Goal: Transaction & Acquisition: Purchase product/service

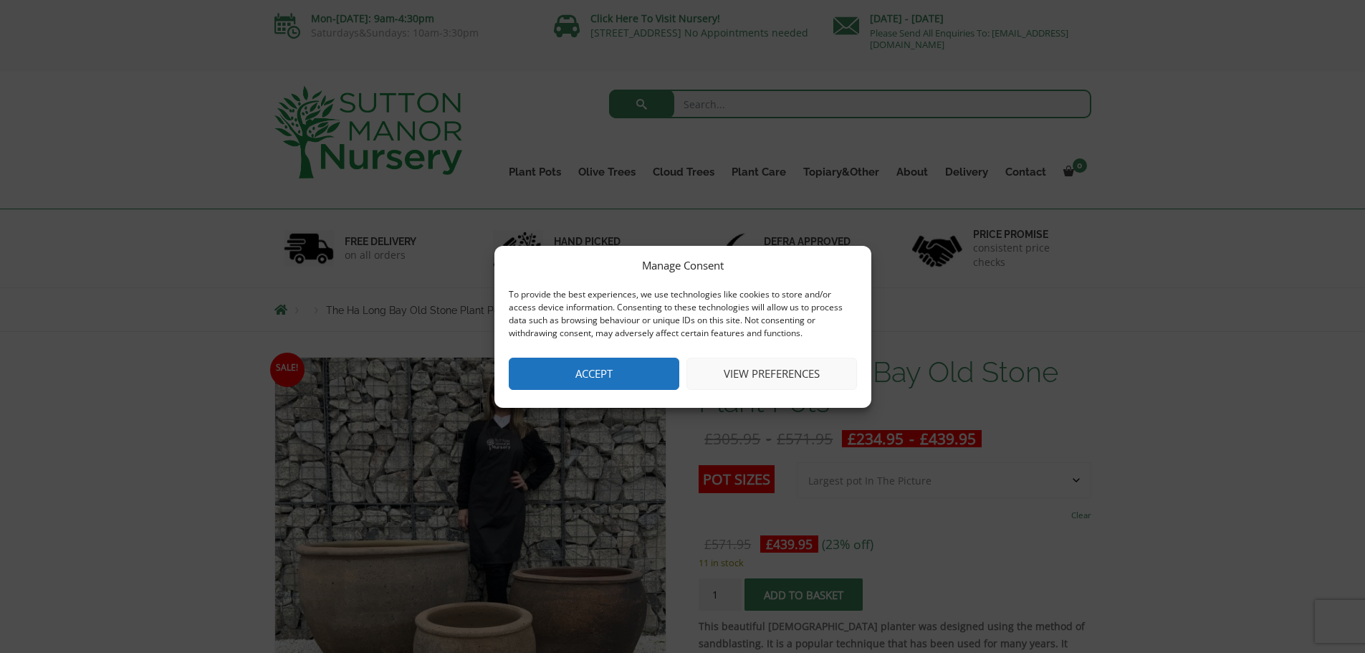
click at [636, 374] on button "Accept" at bounding box center [594, 374] width 171 height 32
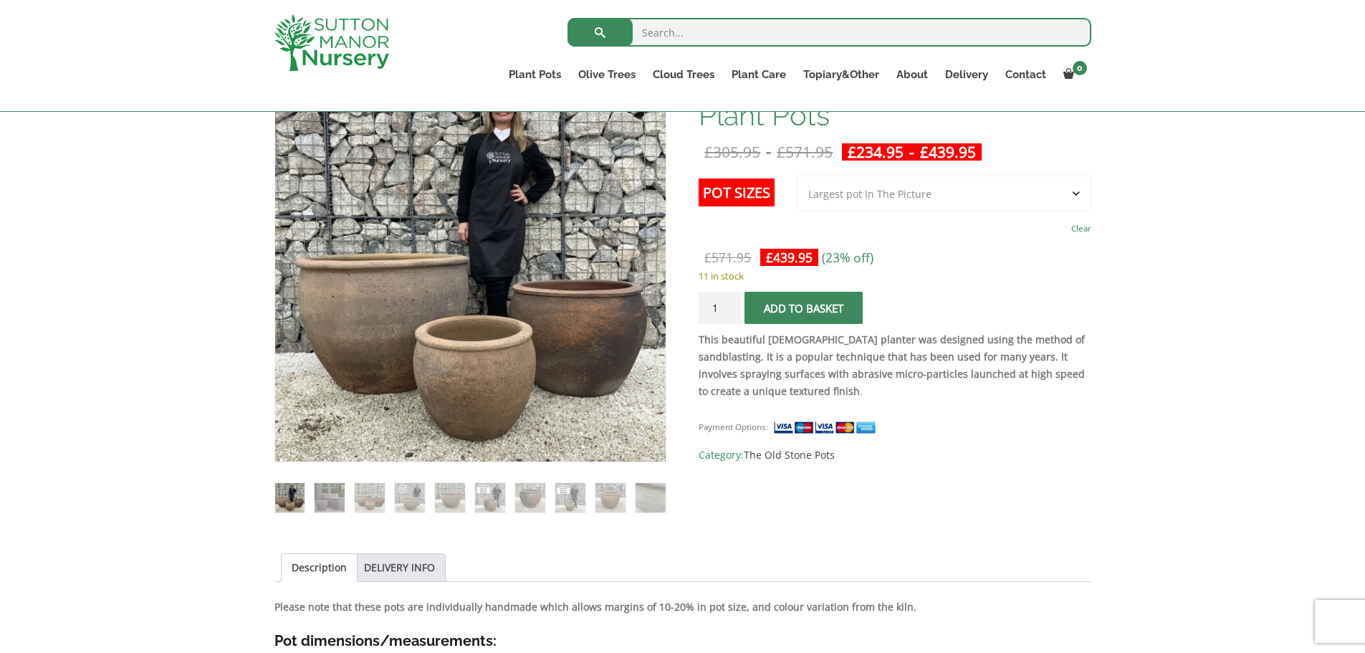
scroll to position [118, 0]
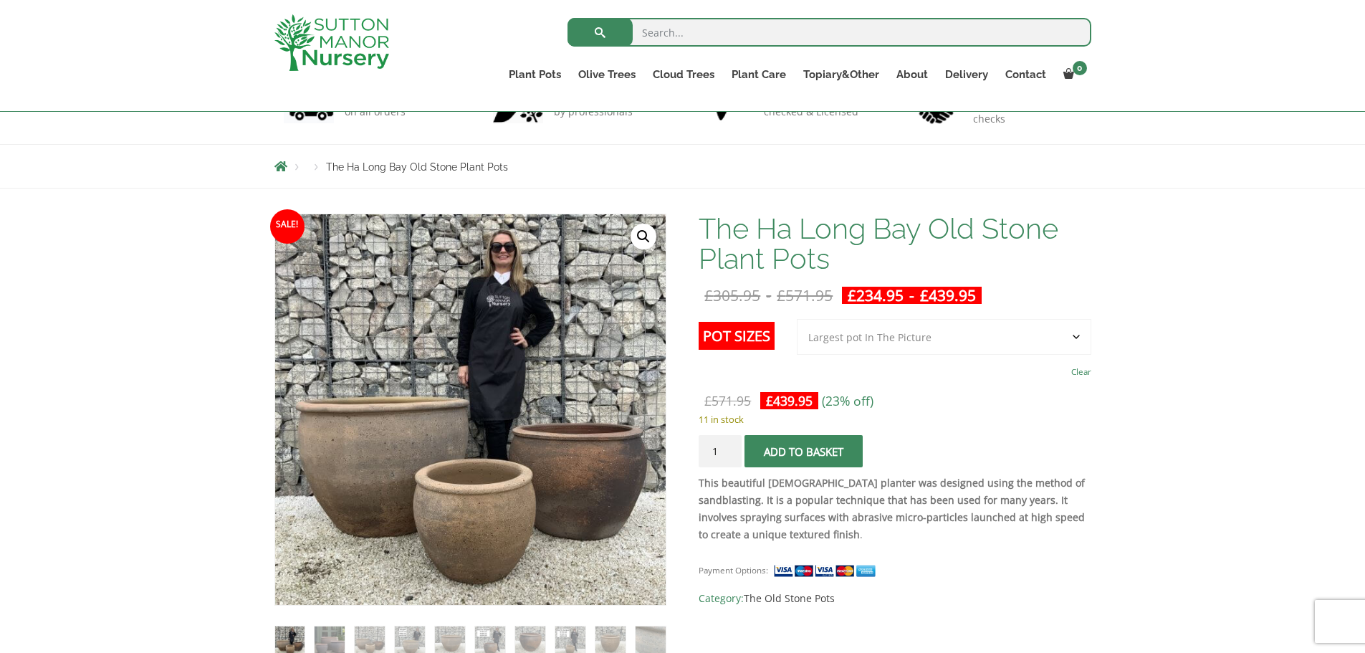
click at [1071, 332] on select "Choose an option 3rd to Largest Pot In The Picture 2nd to Largest Pot In The Pi…" at bounding box center [944, 337] width 294 height 36
click at [797, 319] on select "Choose an option 3rd to Largest Pot In The Picture 2nd to Largest Pot In The Pi…" at bounding box center [944, 337] width 294 height 36
click at [941, 340] on select "Choose an option 3rd to Largest Pot In The Picture 2nd to Largest Pot In The Pi…" at bounding box center [944, 337] width 294 height 36
click at [797, 319] on select "Choose an option 3rd to Largest Pot In The Picture 2nd to Largest Pot In The Pi…" at bounding box center [944, 337] width 294 height 36
select select "3rd to Largest Pot In The Picture"
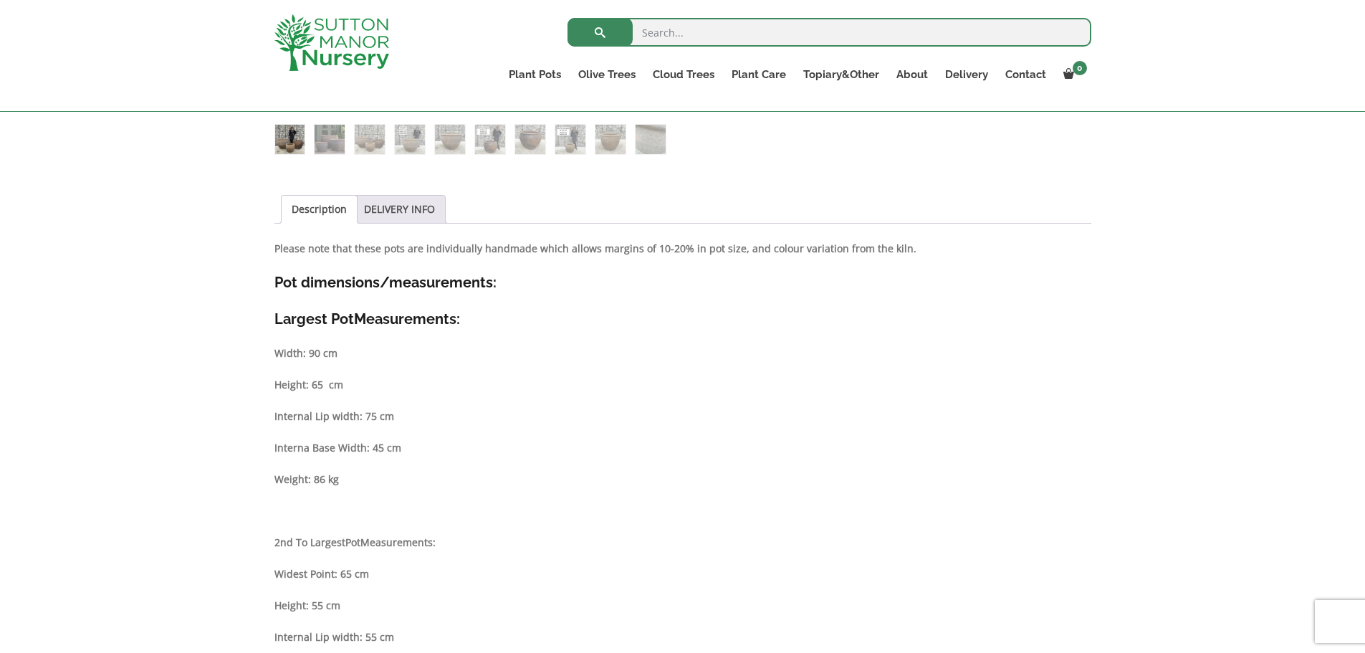
scroll to position [0, 0]
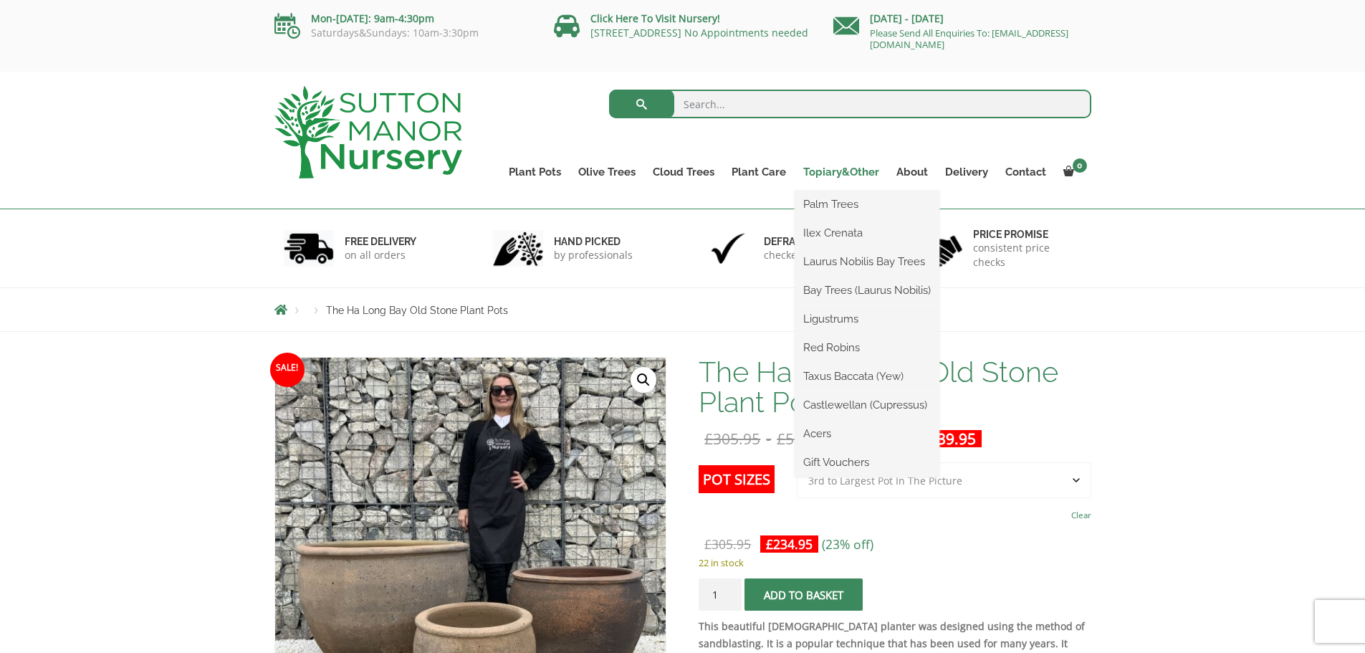
click at [849, 174] on link "Topiary&Other" at bounding box center [841, 172] width 93 height 20
click at [871, 263] on link "Laurus Nobilis Bay Trees" at bounding box center [867, 261] width 145 height 21
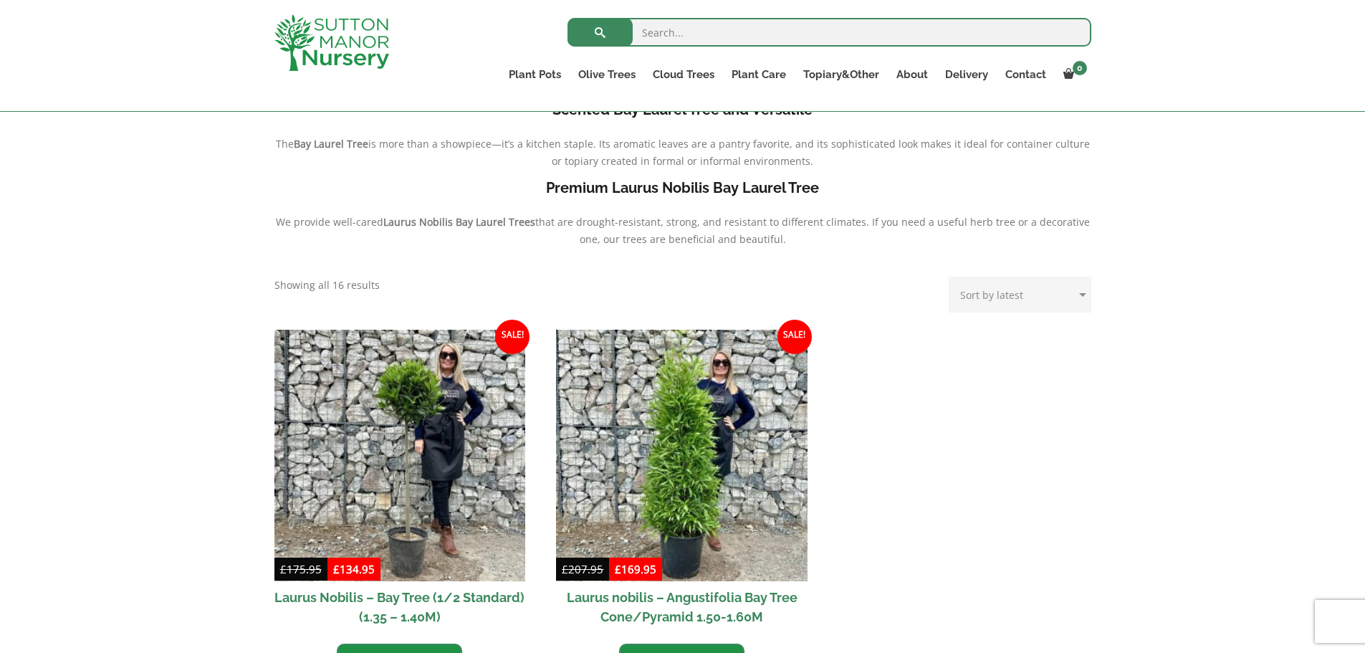
scroll to position [619, 0]
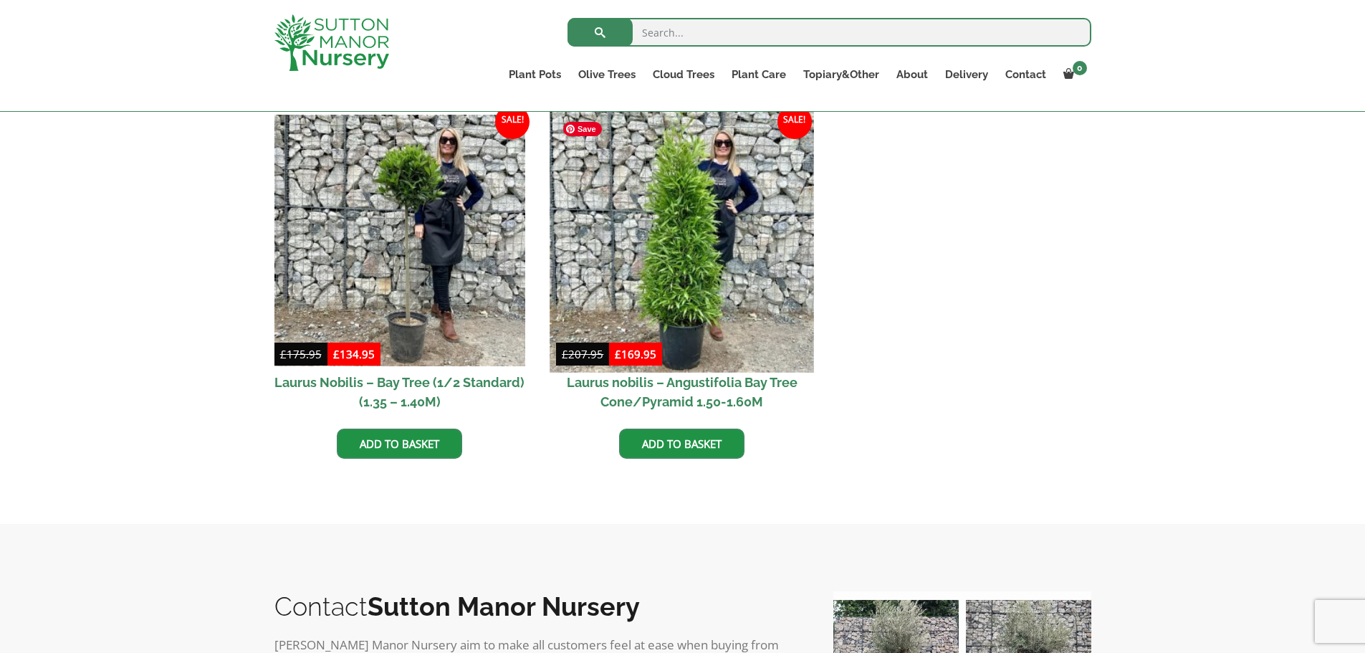
click at [682, 272] on img at bounding box center [682, 240] width 264 height 264
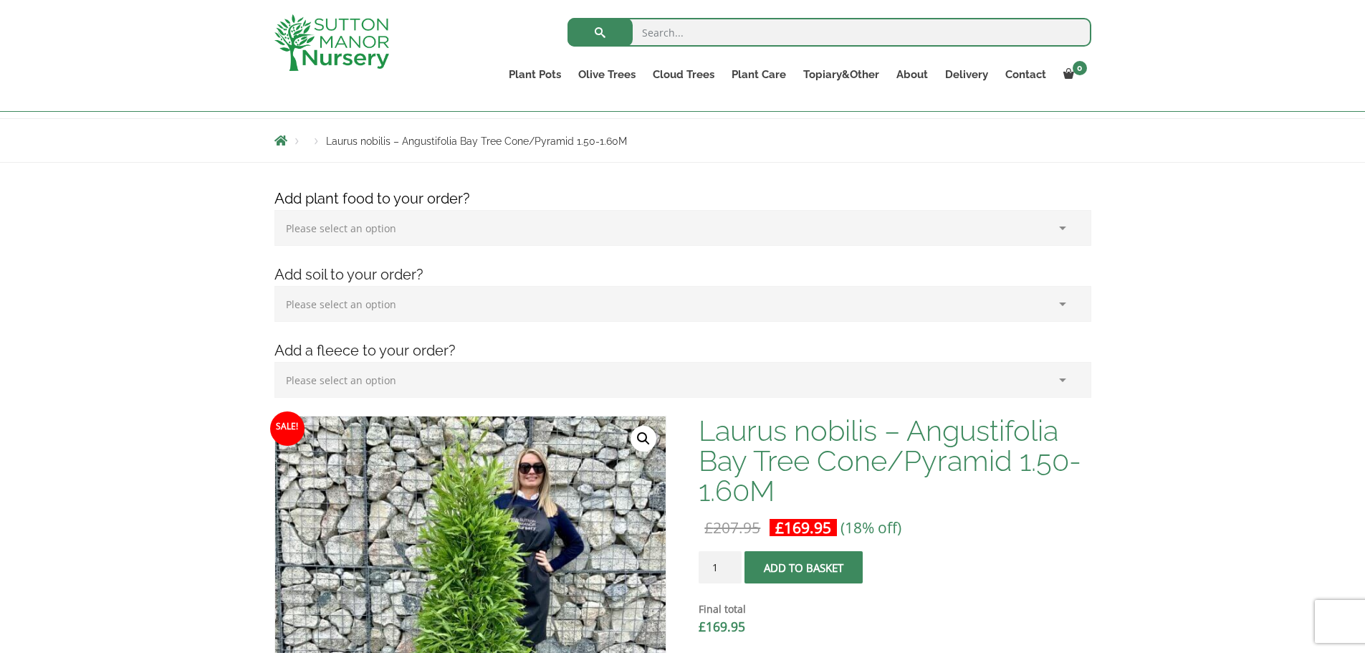
scroll to position [189, 0]
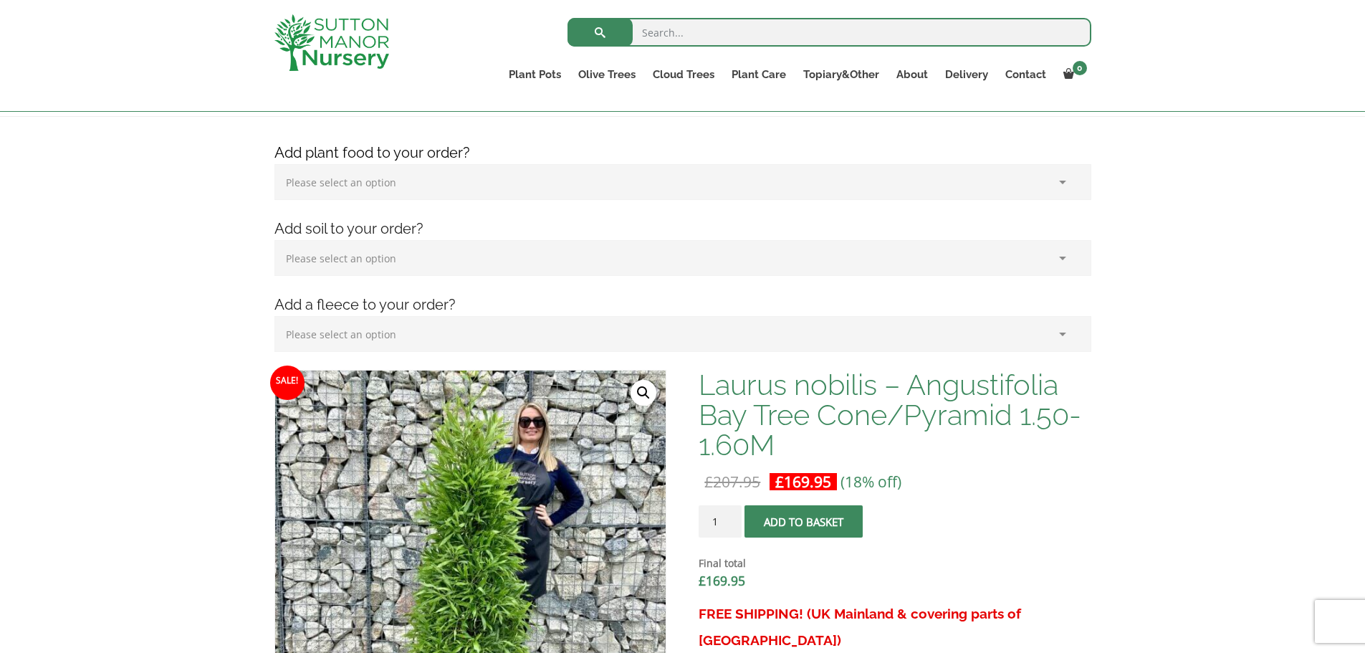
click at [643, 191] on select "Please select an option (x1) 1k Bag (£15.00) (x2) 1k Bag (£30.00) (x3) 1k Bag (…" at bounding box center [682, 182] width 817 height 36
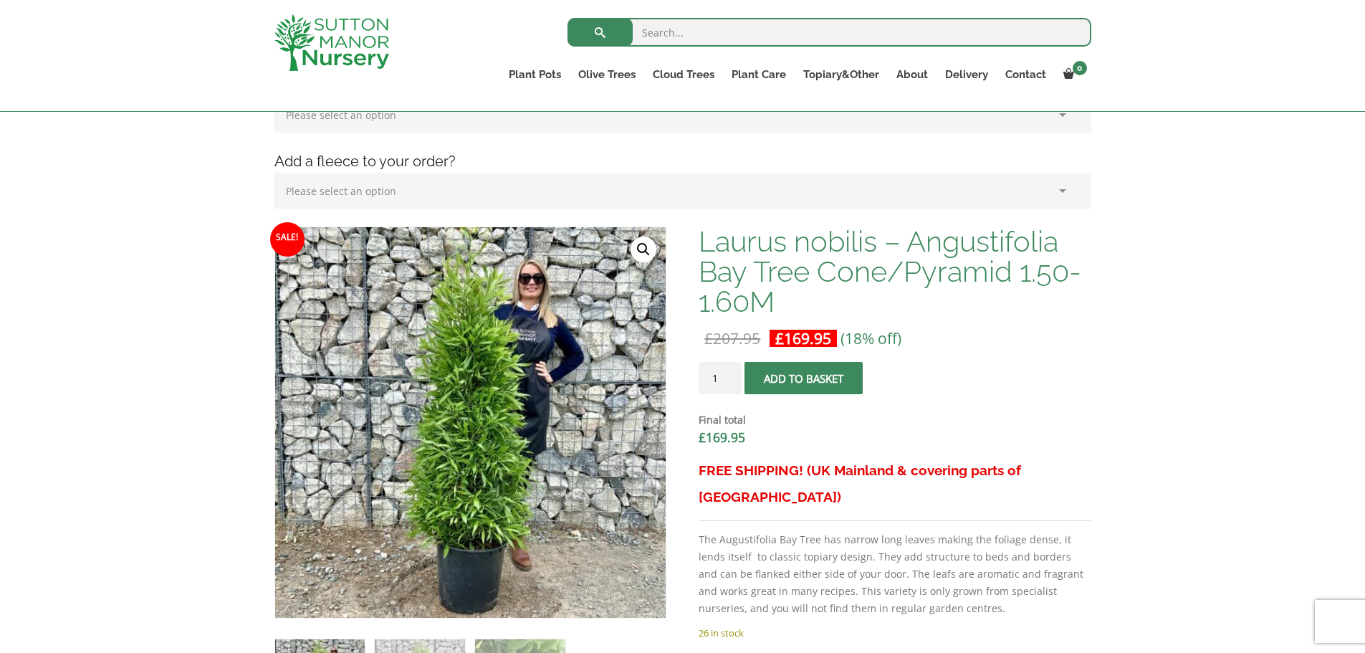
scroll to position [261, 0]
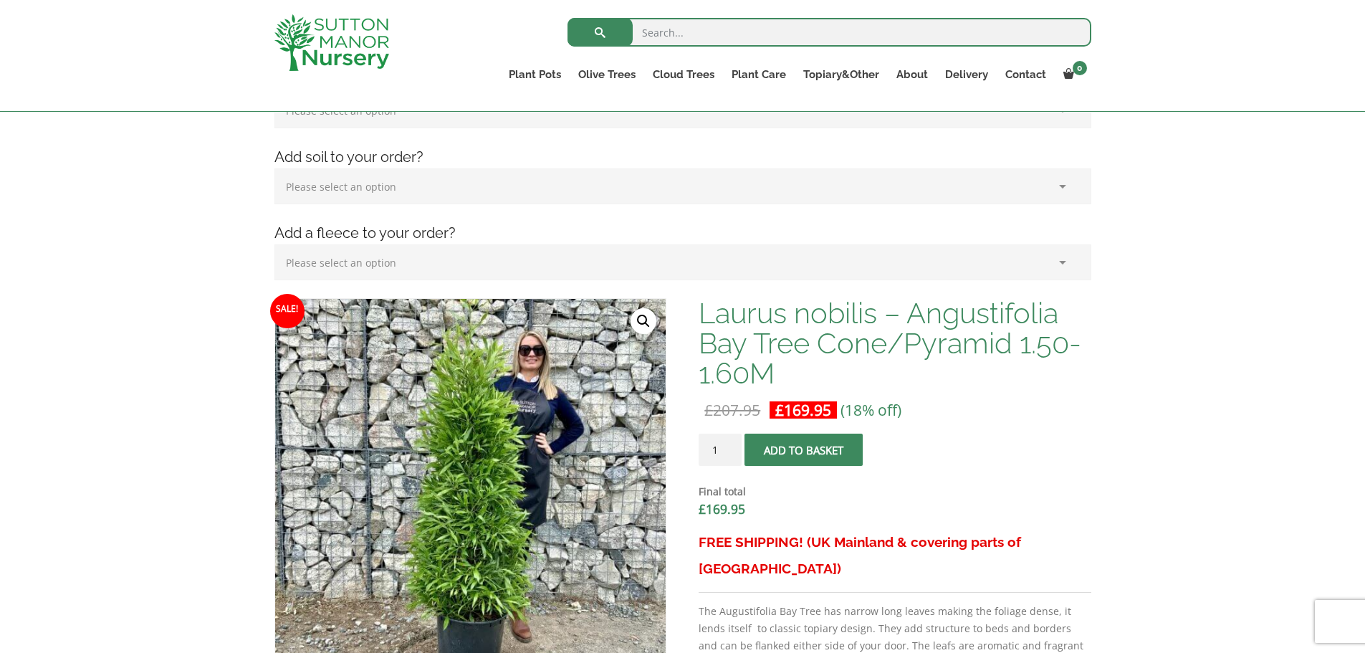
click at [1004, 251] on select "Please select an option (x1) Horticultural Fleece (£24.95)" at bounding box center [682, 262] width 817 height 36
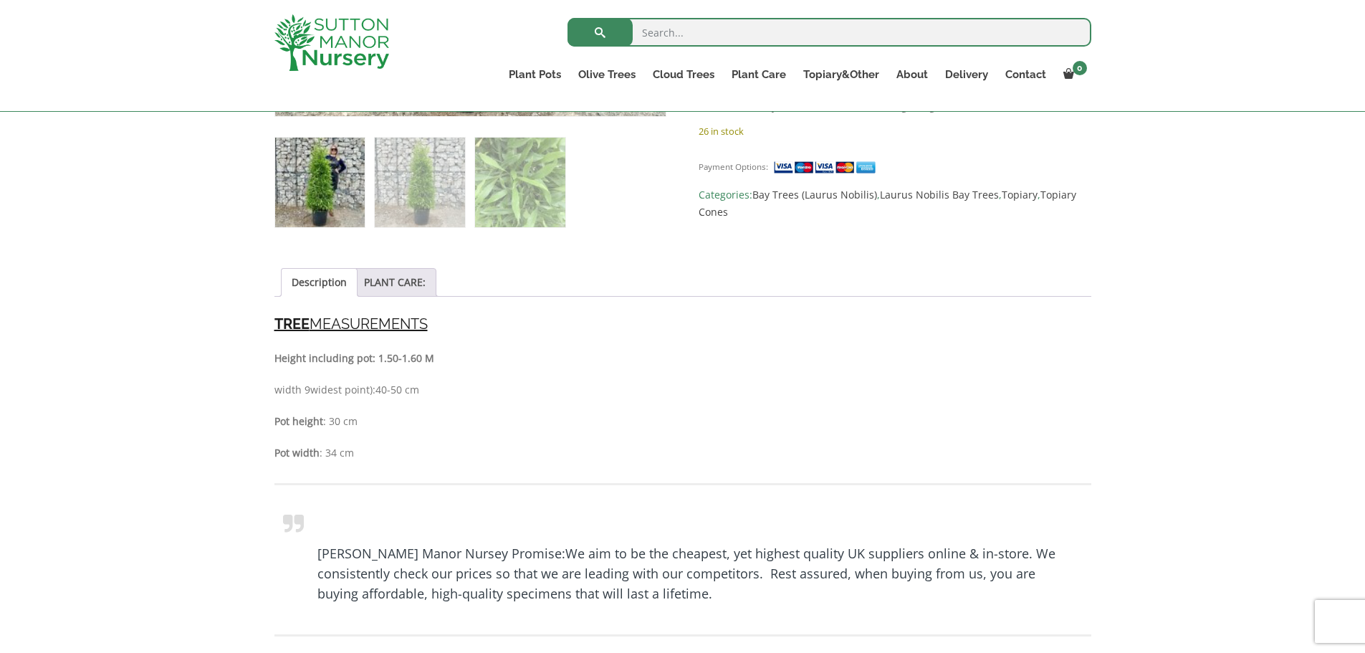
scroll to position [906, 0]
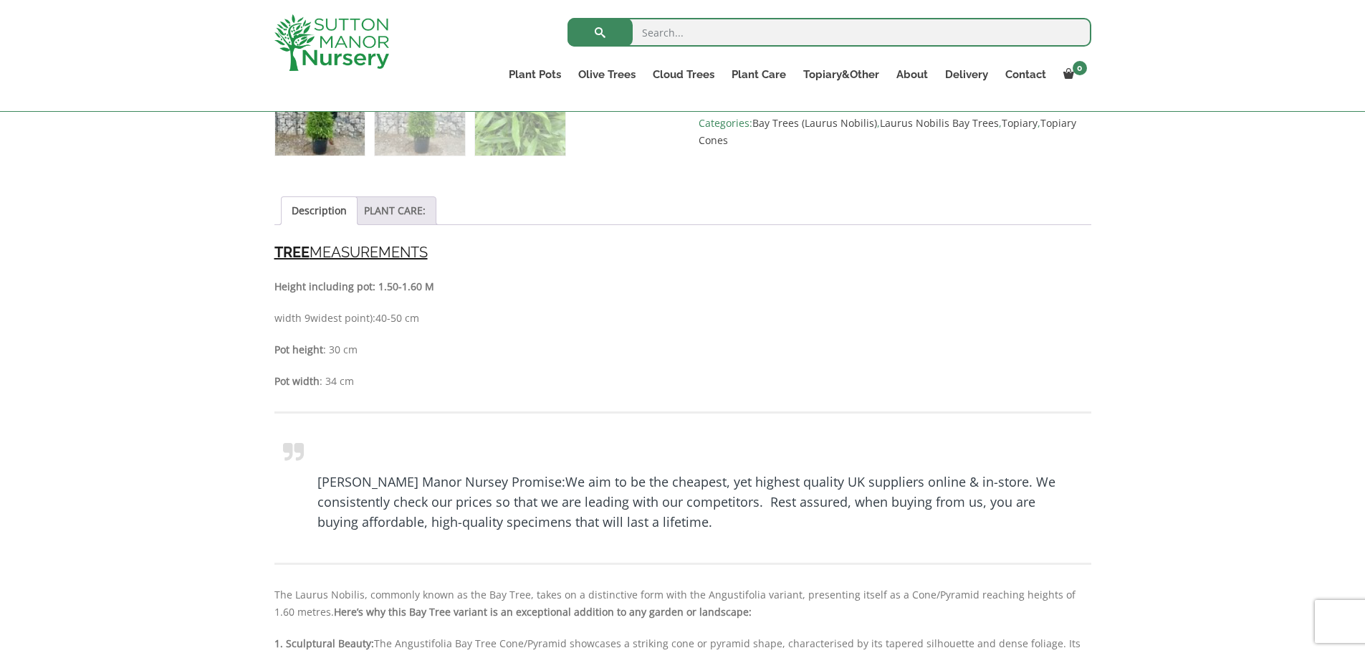
click at [416, 217] on link "PLANT CARE:" at bounding box center [395, 210] width 62 height 27
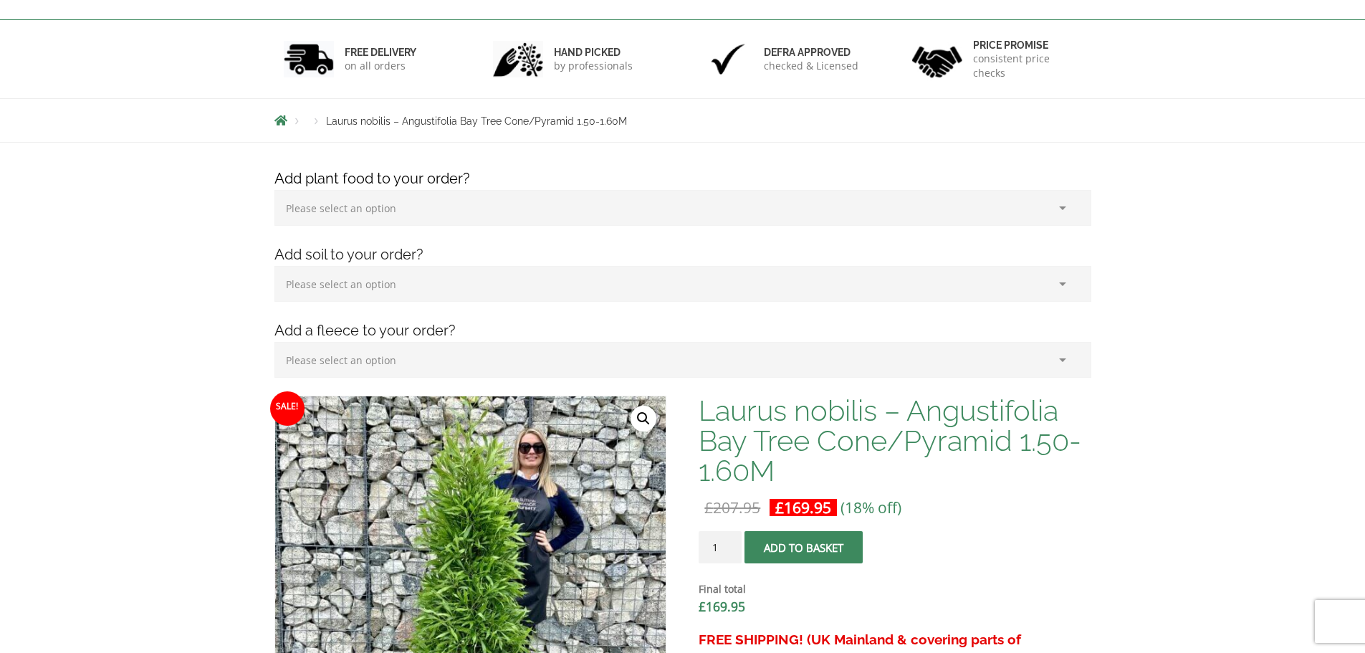
scroll to position [0, 0]
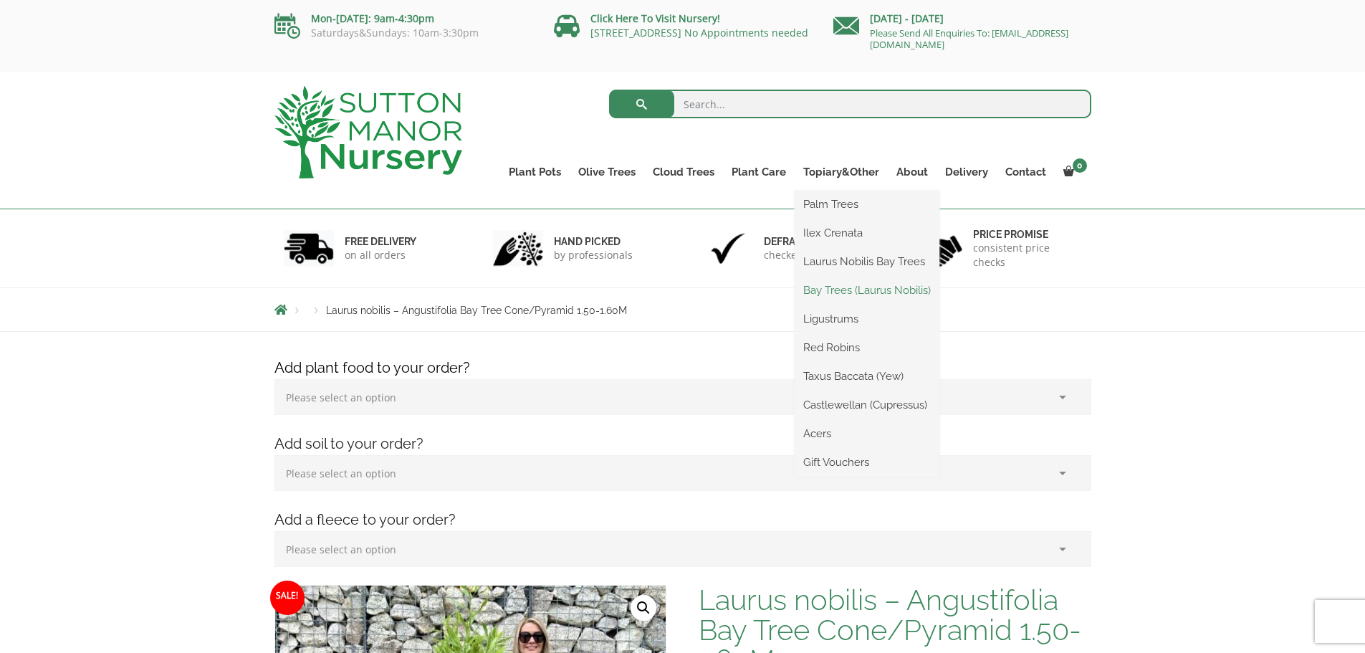
click at [831, 290] on link "Bay Trees (Laurus Nobilis)" at bounding box center [867, 289] width 145 height 21
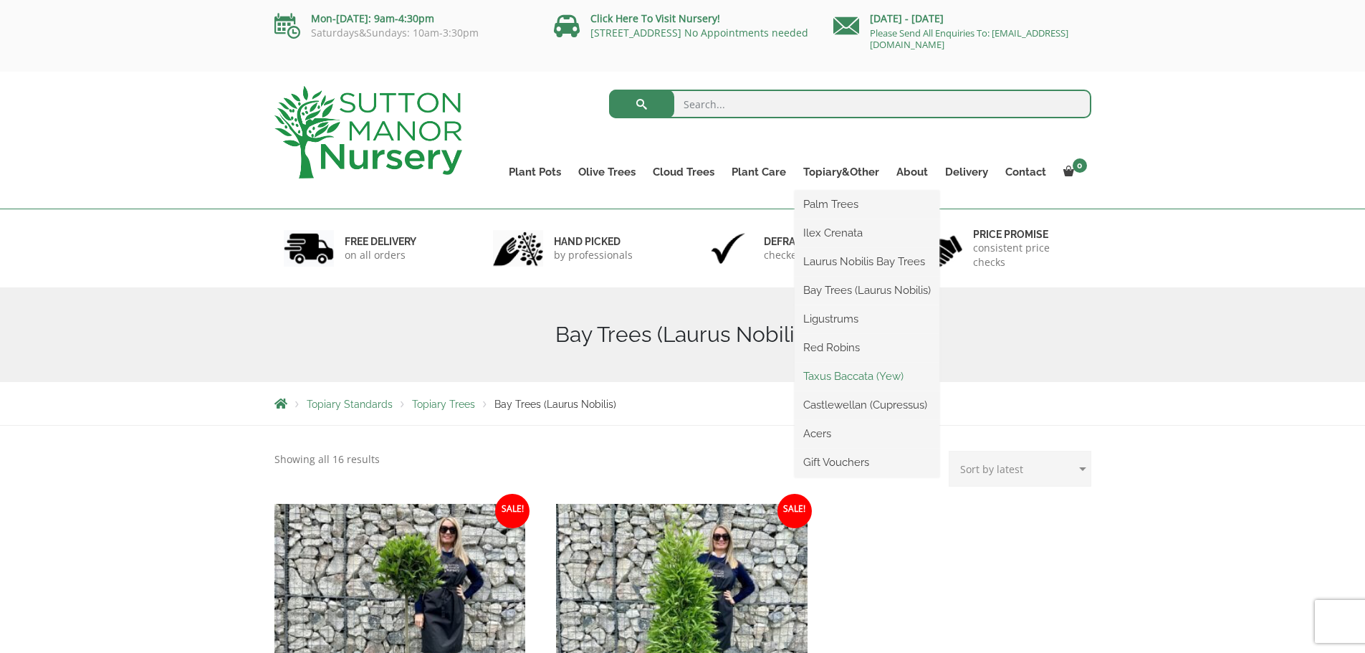
click at [843, 379] on link "Taxus Baccata (Yew)" at bounding box center [867, 375] width 145 height 21
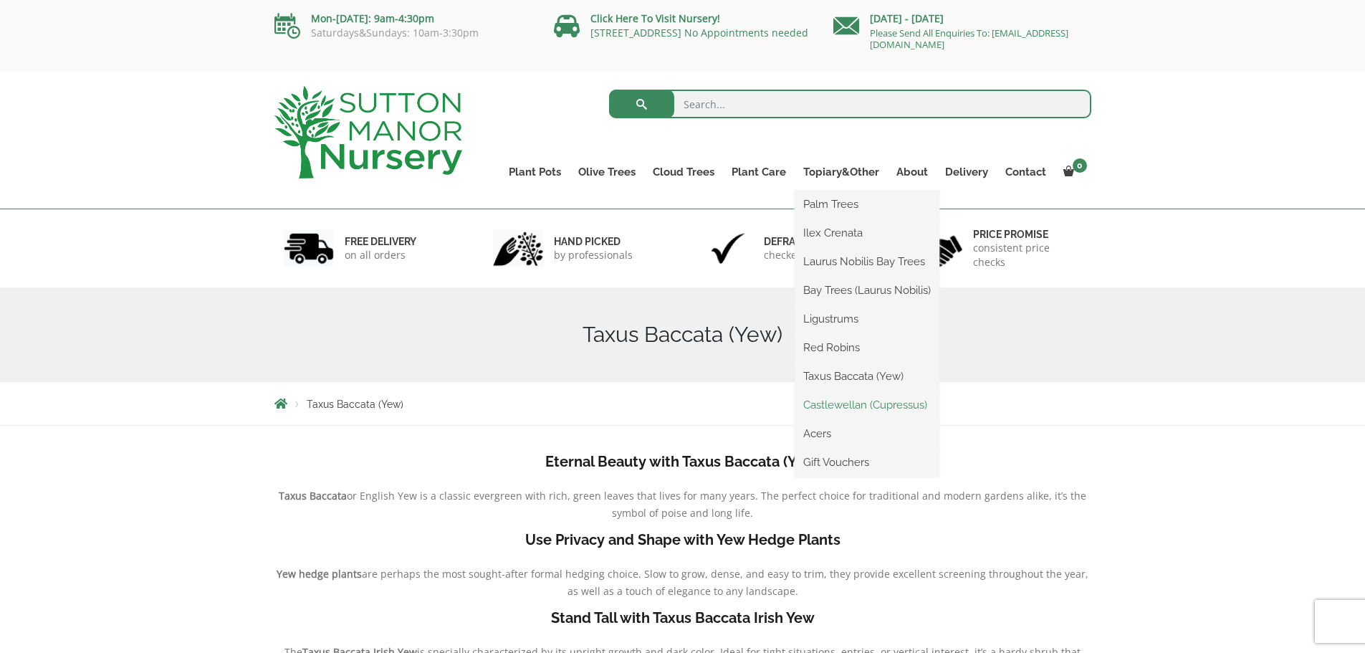
click at [830, 404] on link "Castlewellan (Cupressus)" at bounding box center [867, 404] width 145 height 21
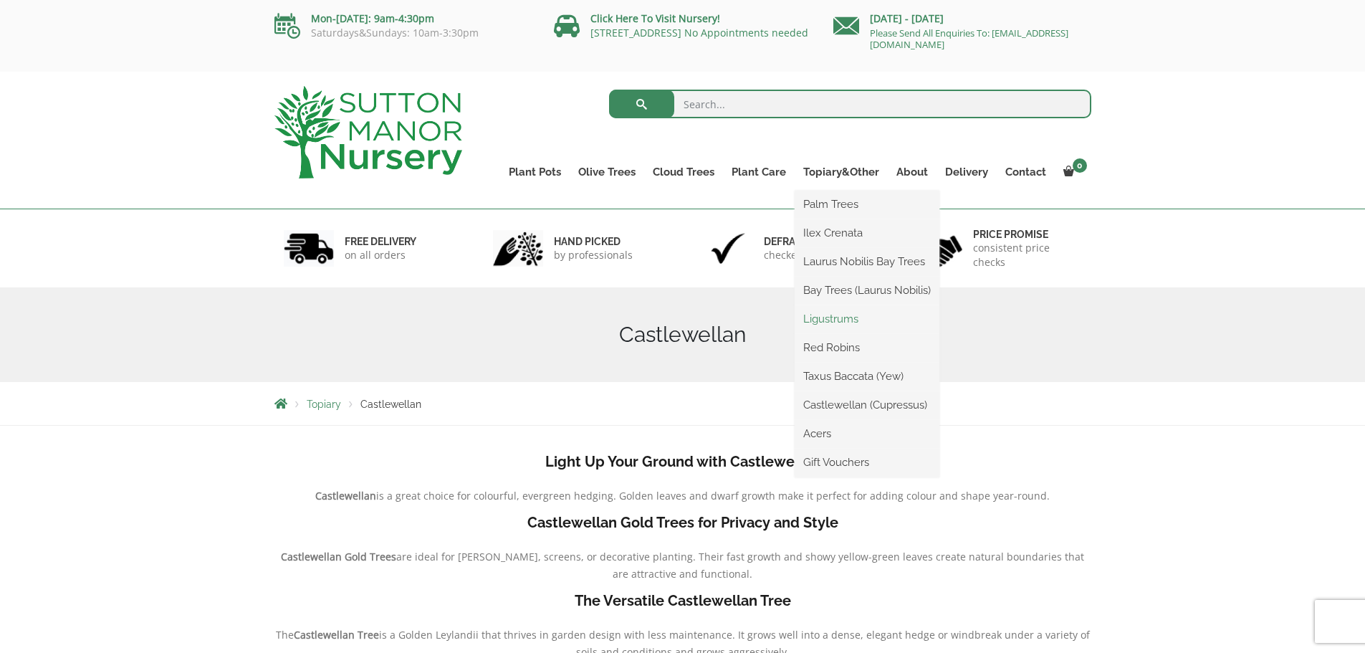
click at [836, 320] on link "Ligustrums" at bounding box center [867, 318] width 145 height 21
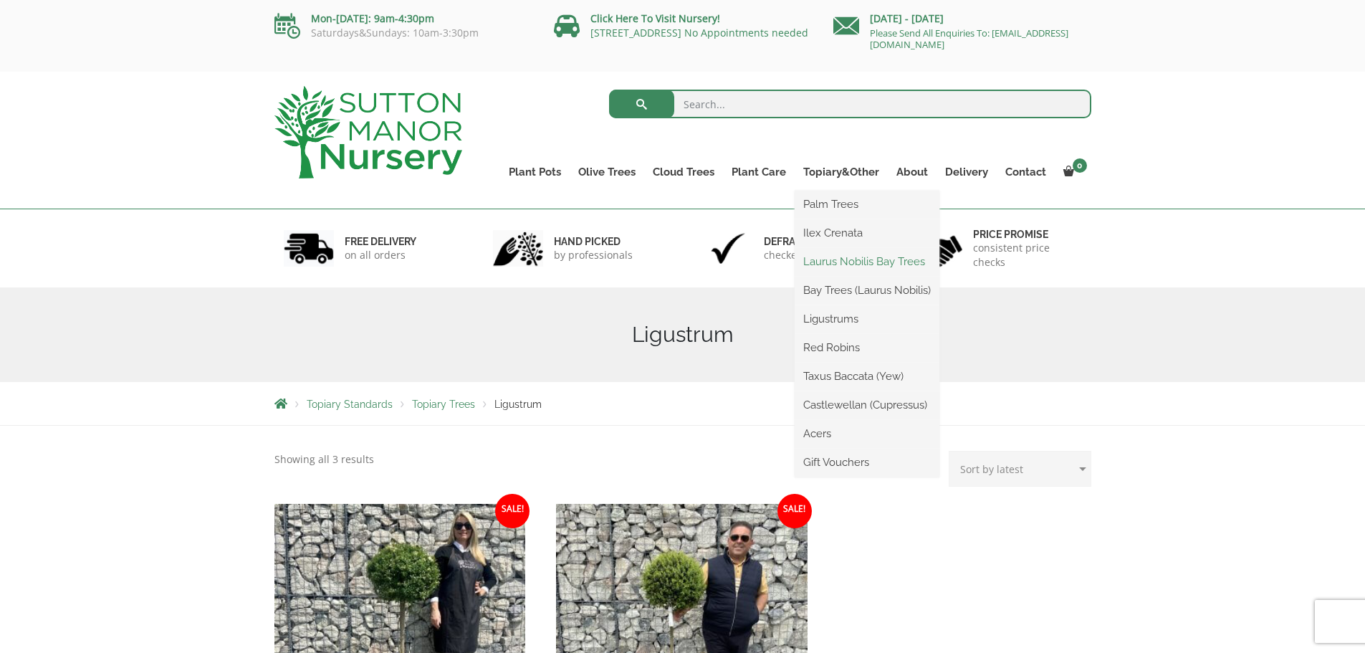
click at [830, 262] on link "Laurus Nobilis Bay Trees" at bounding box center [867, 261] width 145 height 21
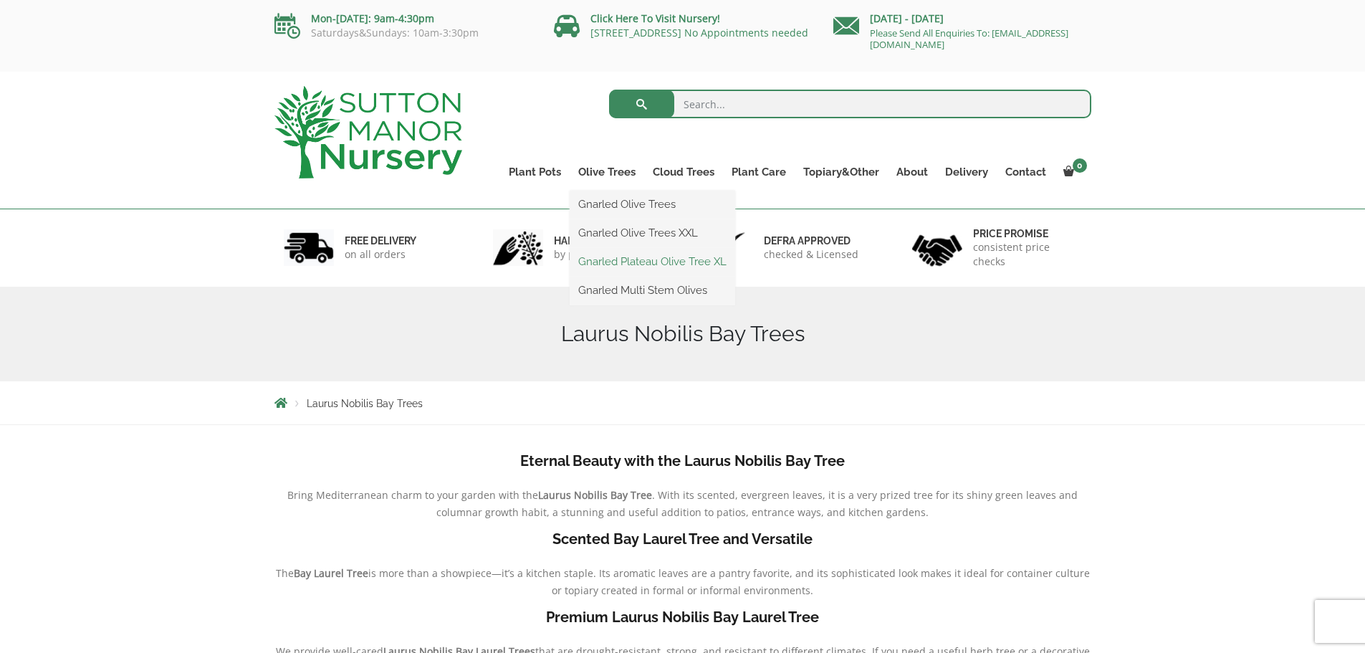
click at [630, 258] on link "Gnarled Plateau Olive Tree XL" at bounding box center [653, 261] width 166 height 21
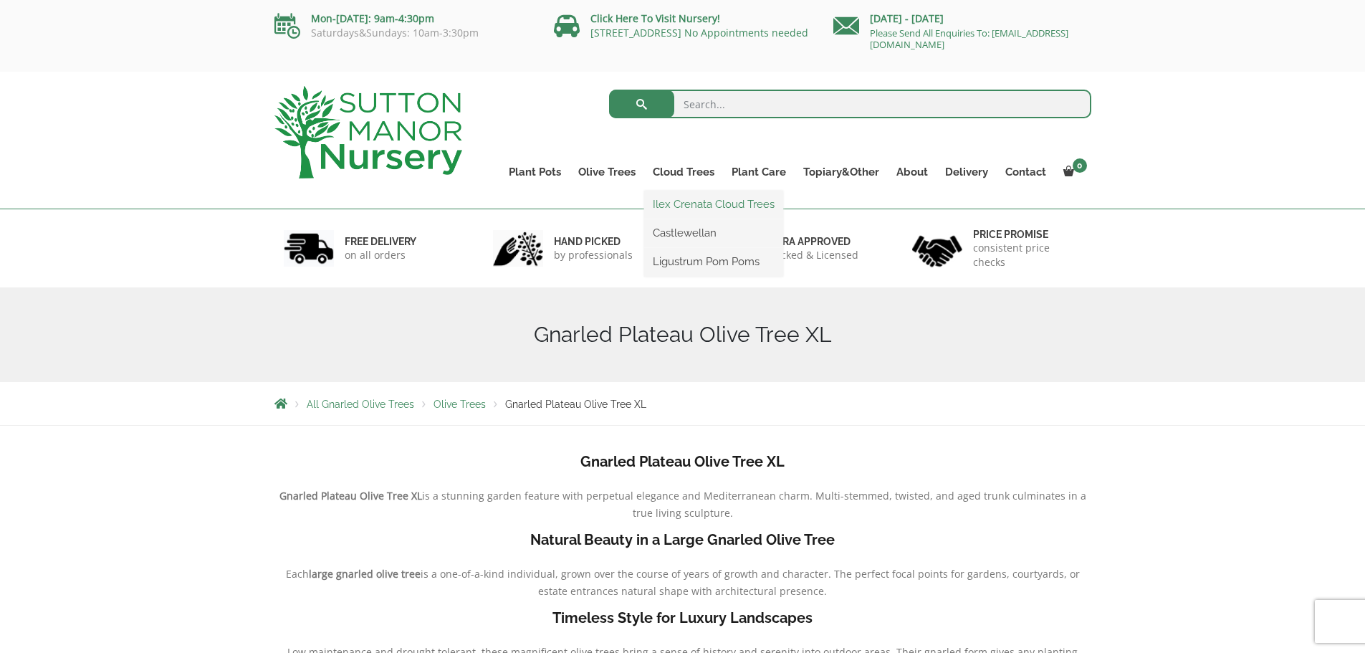
click at [687, 206] on link "Ilex Crenata Cloud Trees" at bounding box center [713, 203] width 139 height 21
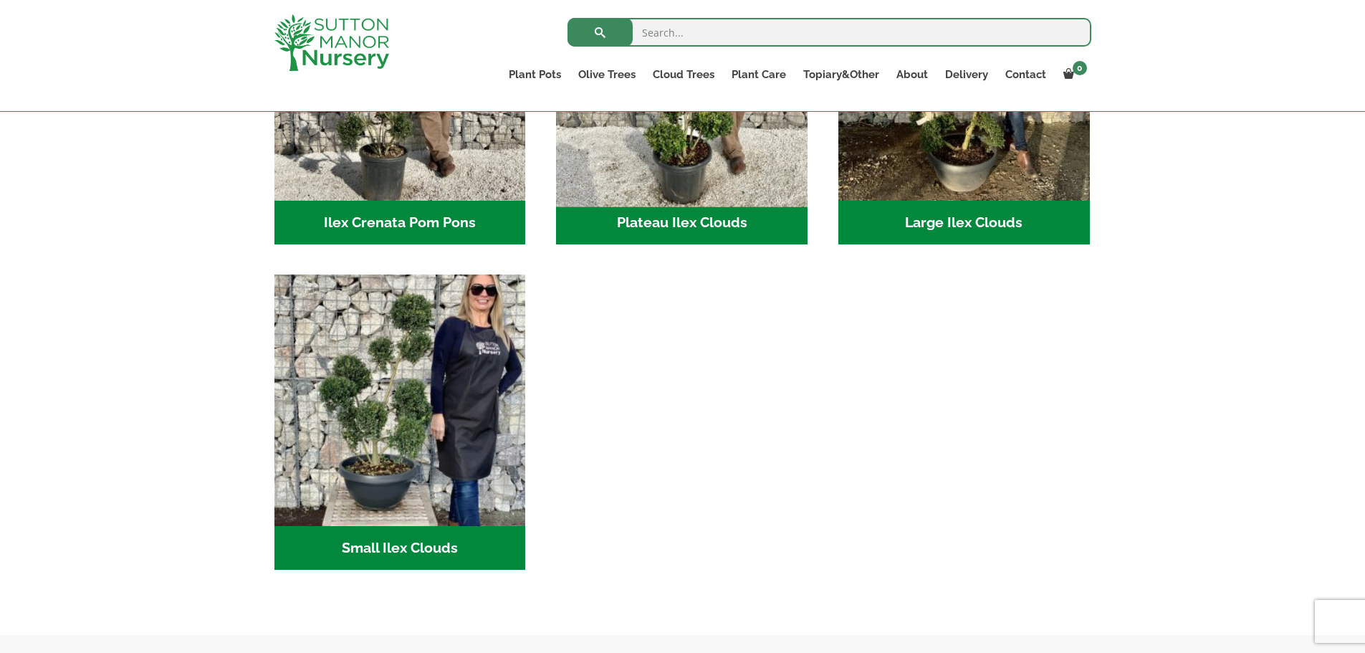
scroll to position [762, 0]
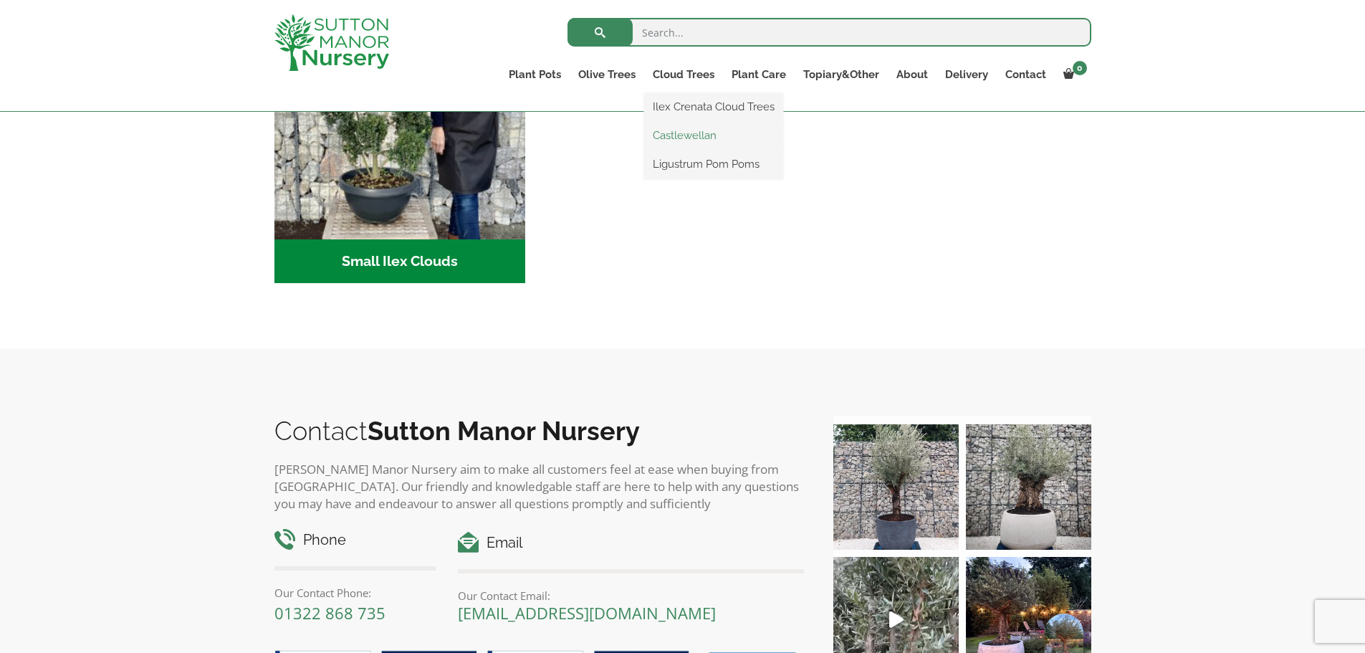
click at [694, 143] on link "Castlewellan" at bounding box center [713, 135] width 139 height 21
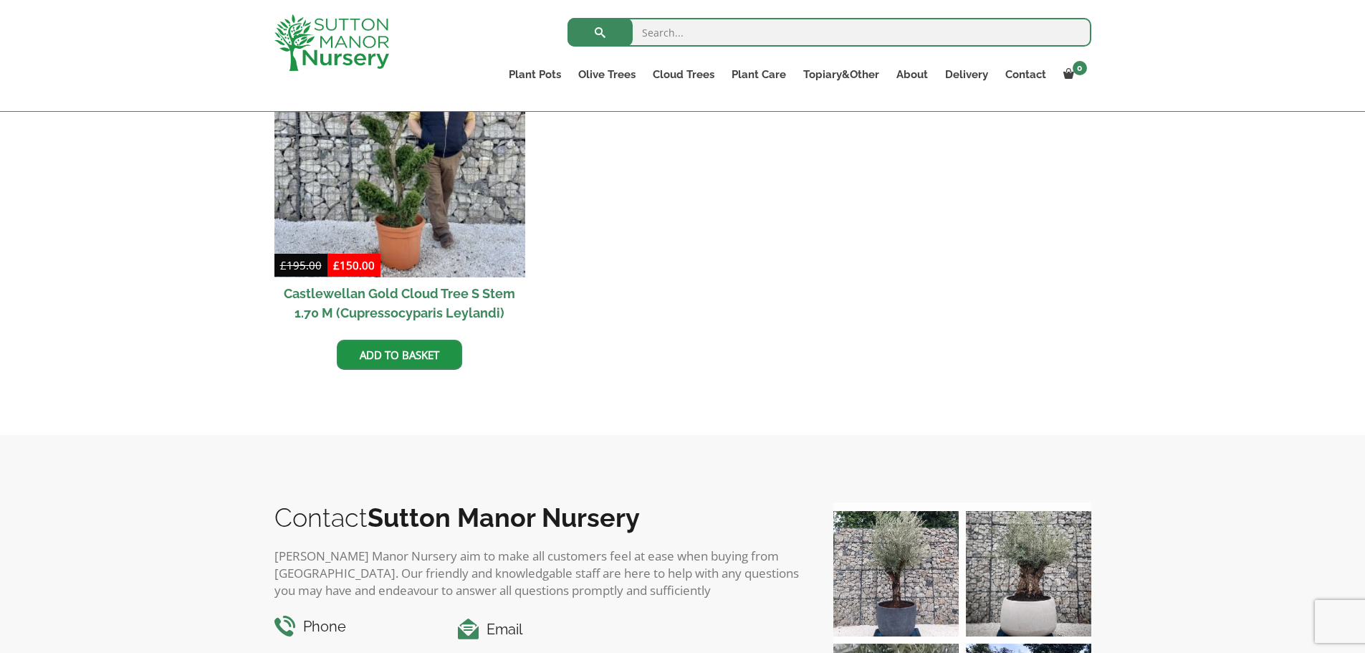
scroll to position [404, 0]
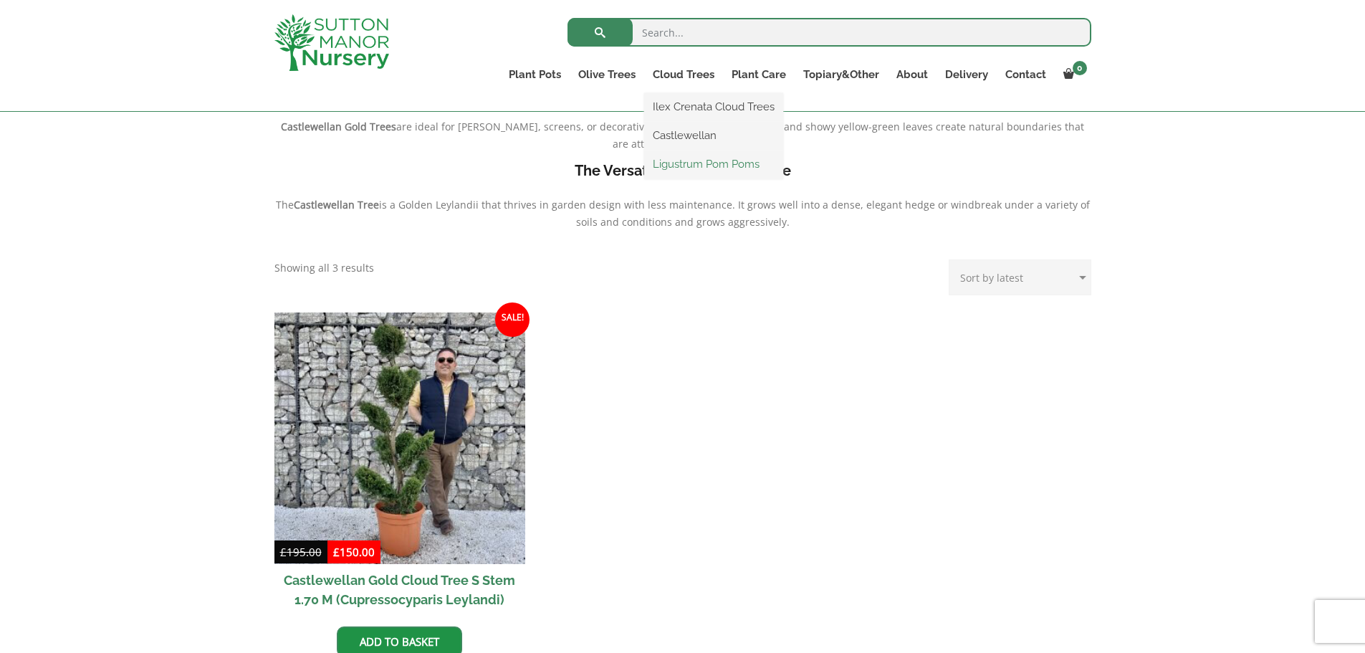
click at [691, 165] on link "Ligustrum Pom Poms" at bounding box center [713, 163] width 139 height 21
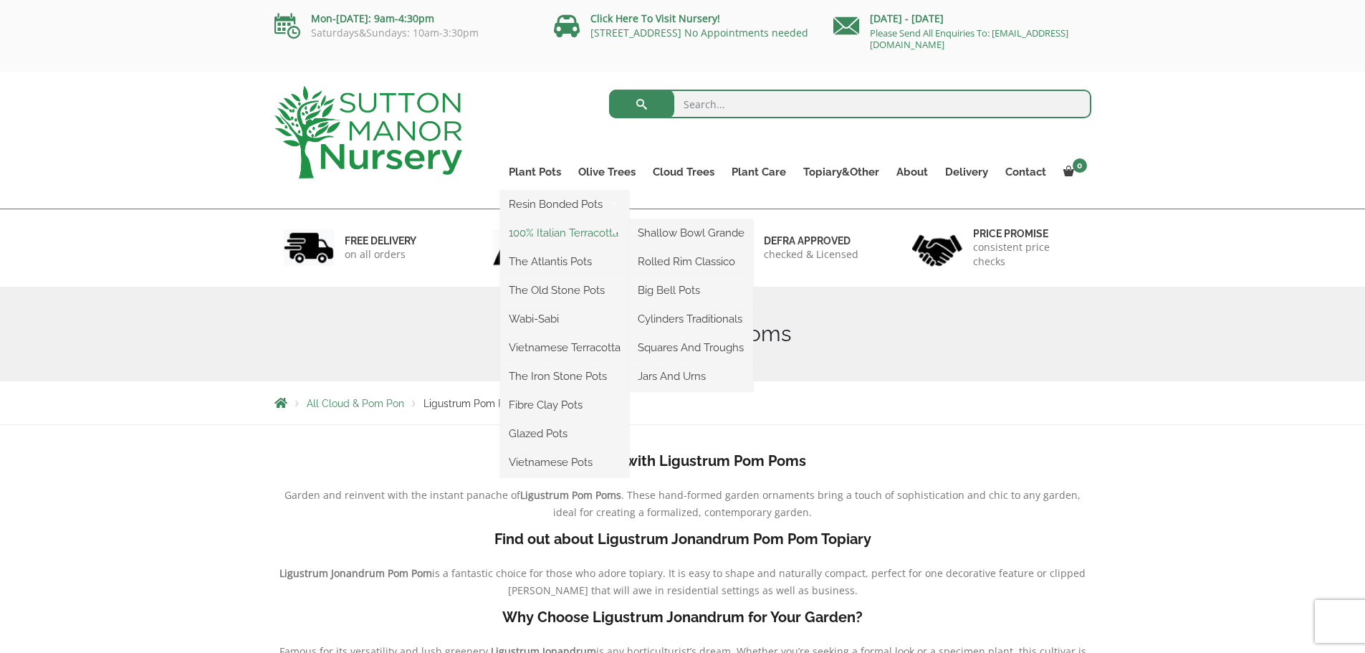
click at [538, 233] on link "100% Italian Terracotta" at bounding box center [564, 232] width 129 height 21
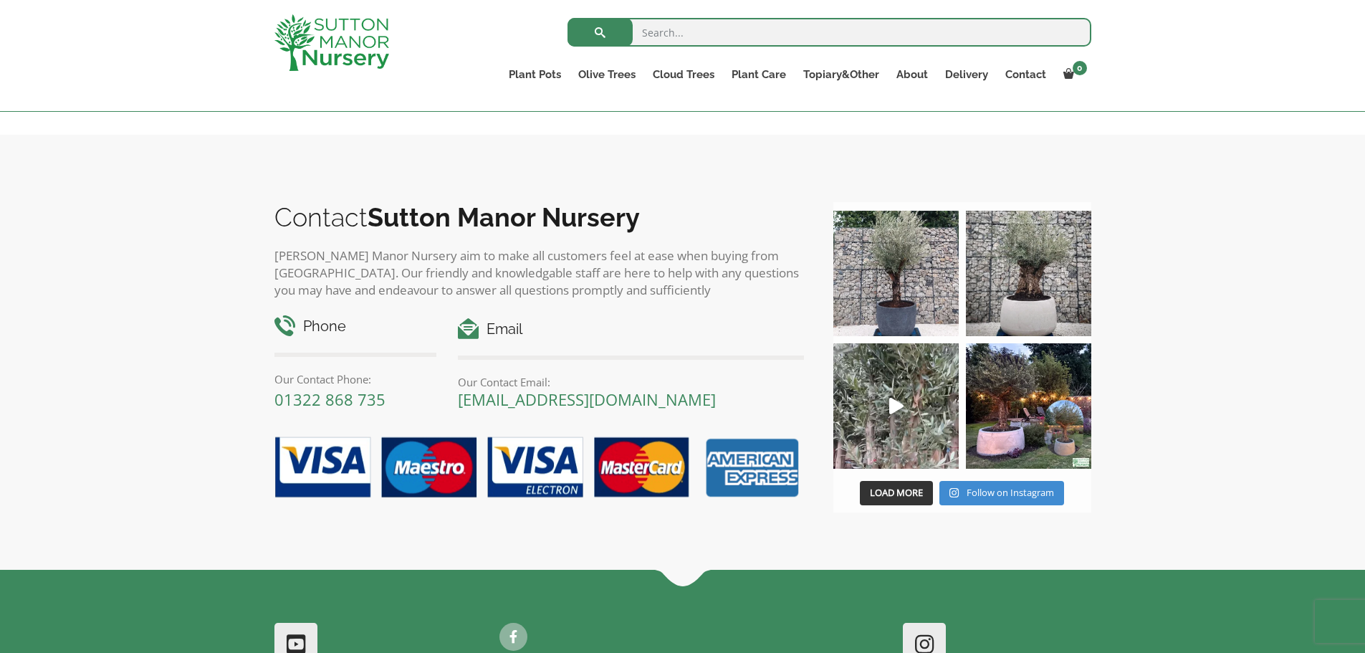
scroll to position [261, 0]
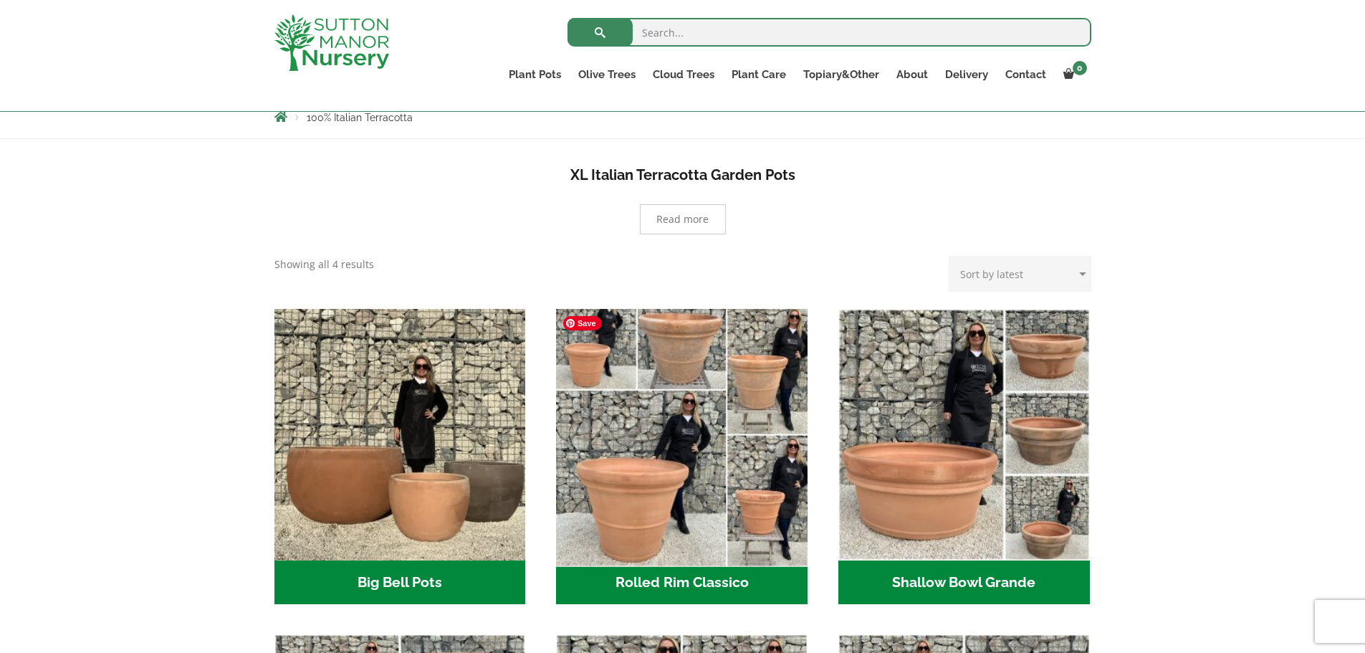
click at [661, 391] on img "Visit product category Rolled Rim Classico" at bounding box center [682, 434] width 264 height 264
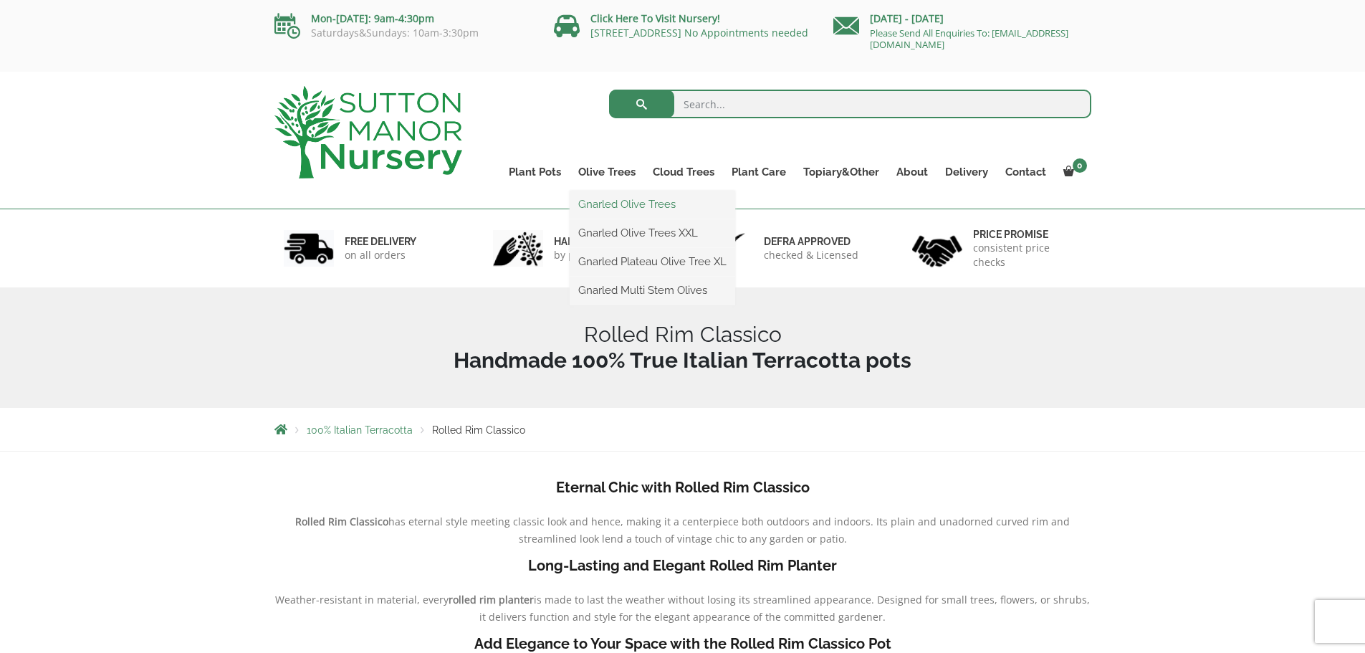
click at [617, 202] on link "Gnarled Olive Trees" at bounding box center [653, 203] width 166 height 21
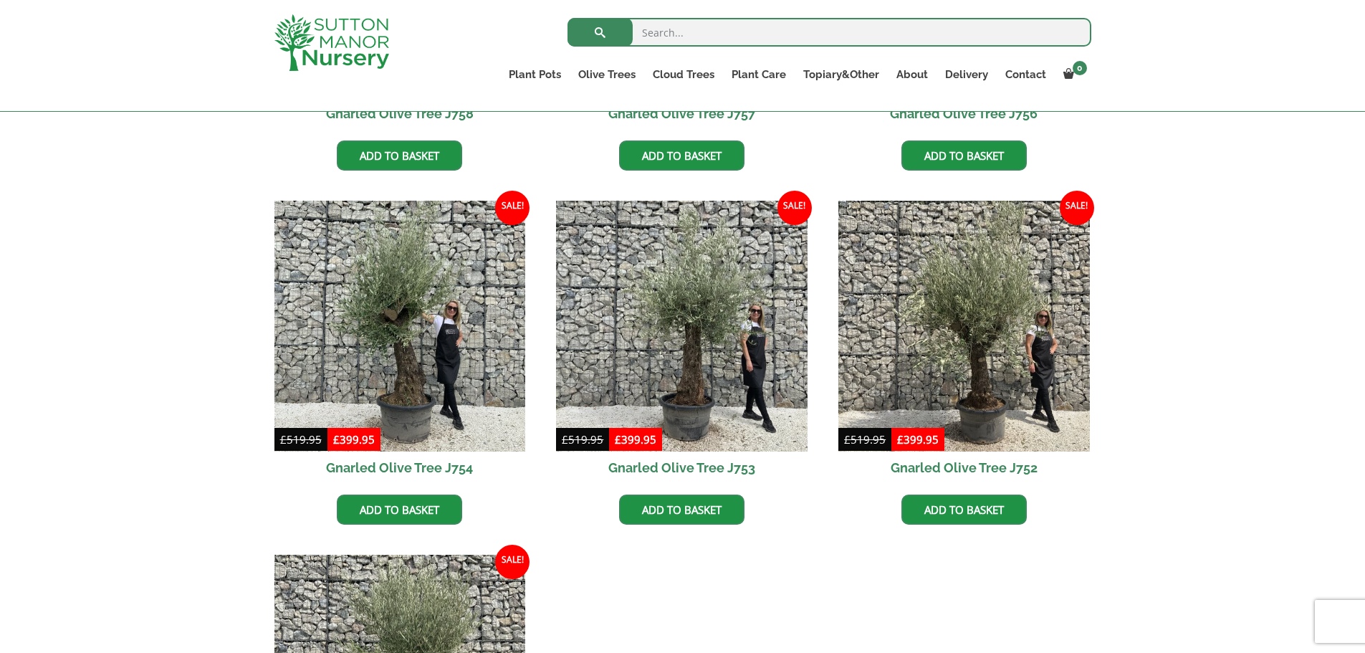
scroll to position [1412, 0]
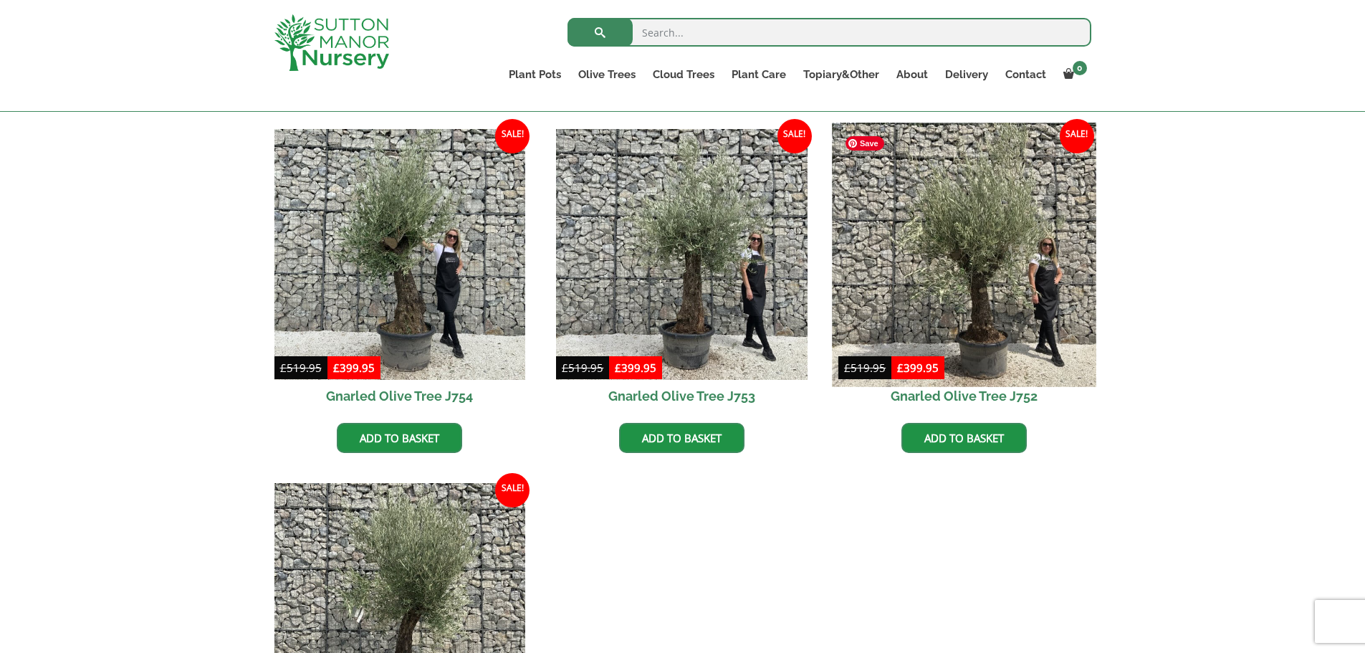
click at [1017, 259] on img at bounding box center [964, 255] width 264 height 264
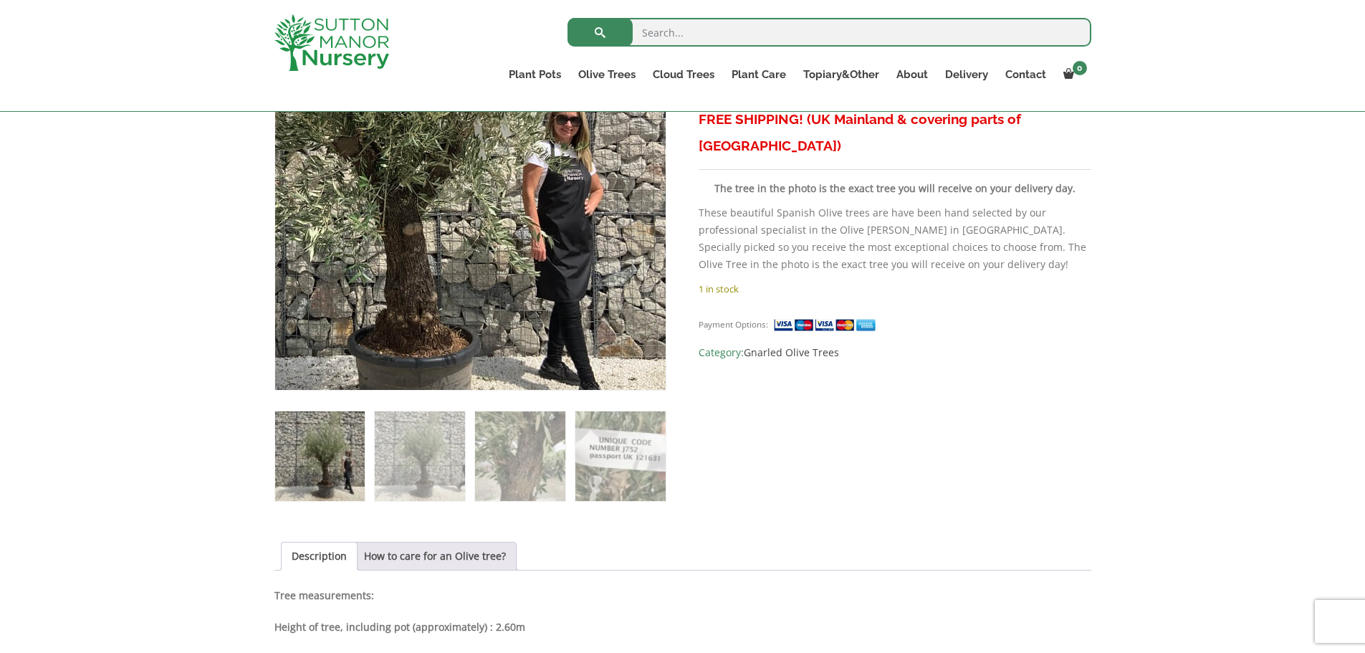
scroll to position [404, 0]
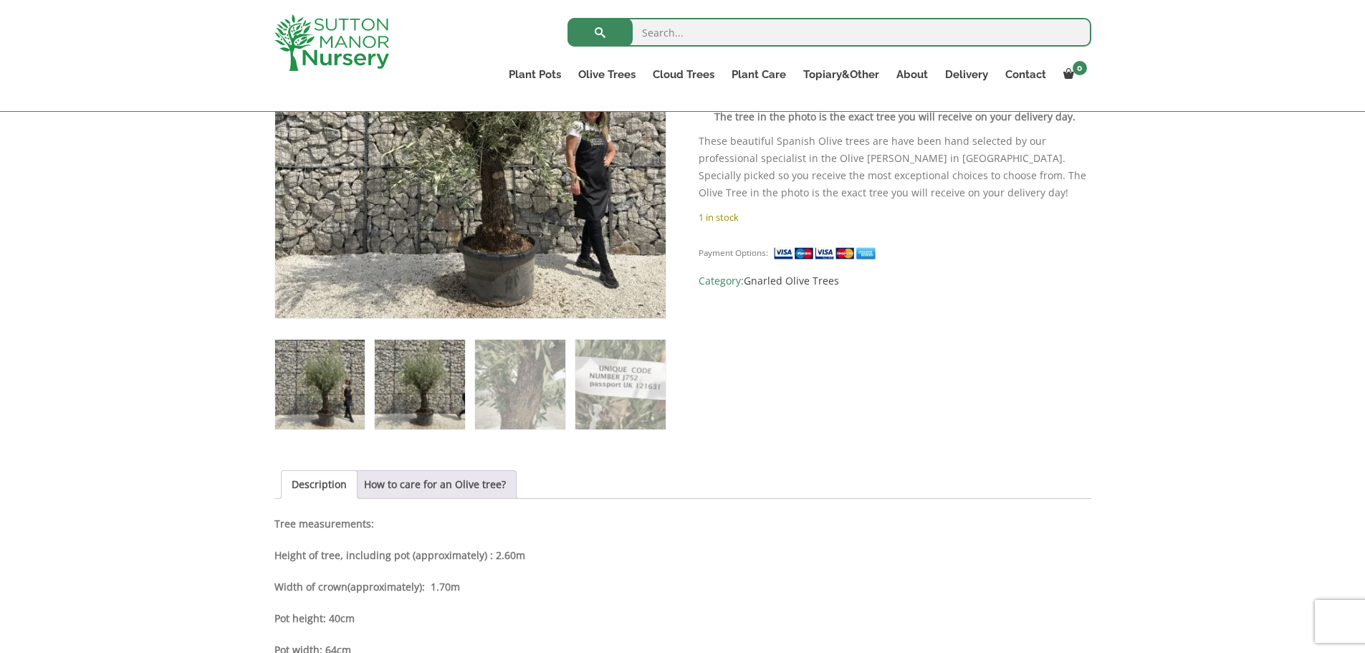
click at [462, 373] on img at bounding box center [420, 385] width 90 height 90
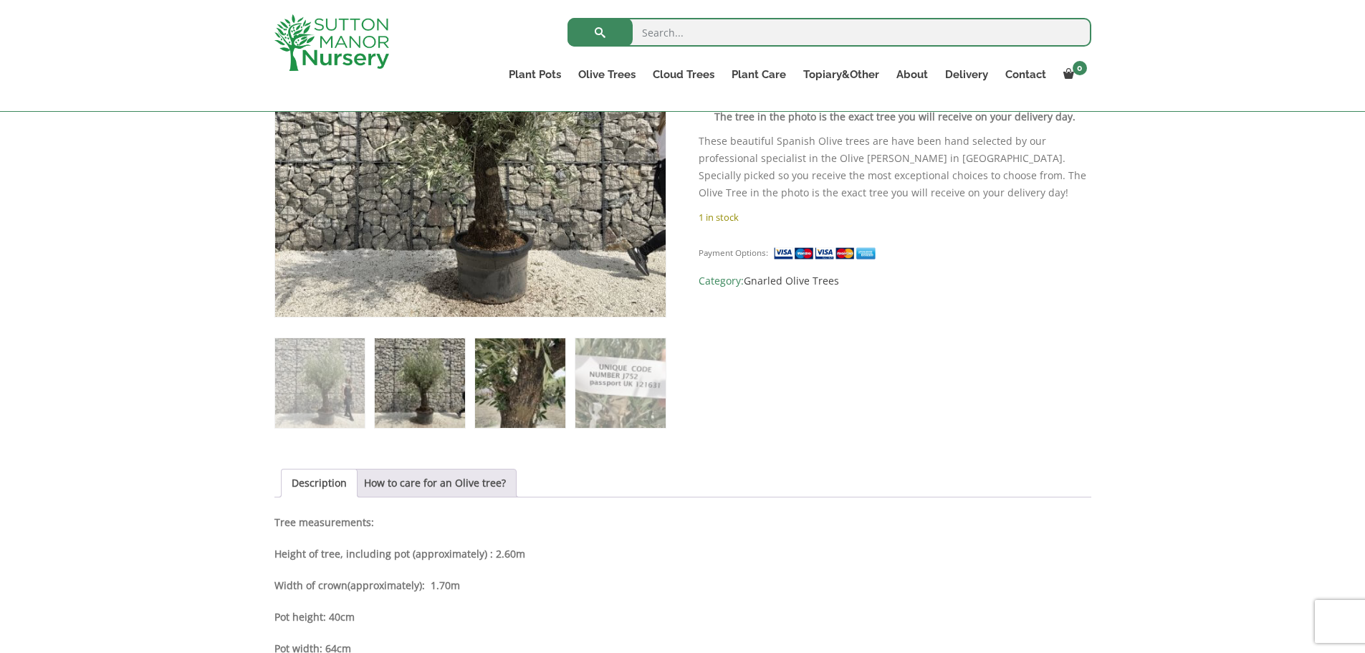
click at [503, 376] on img at bounding box center [520, 383] width 90 height 90
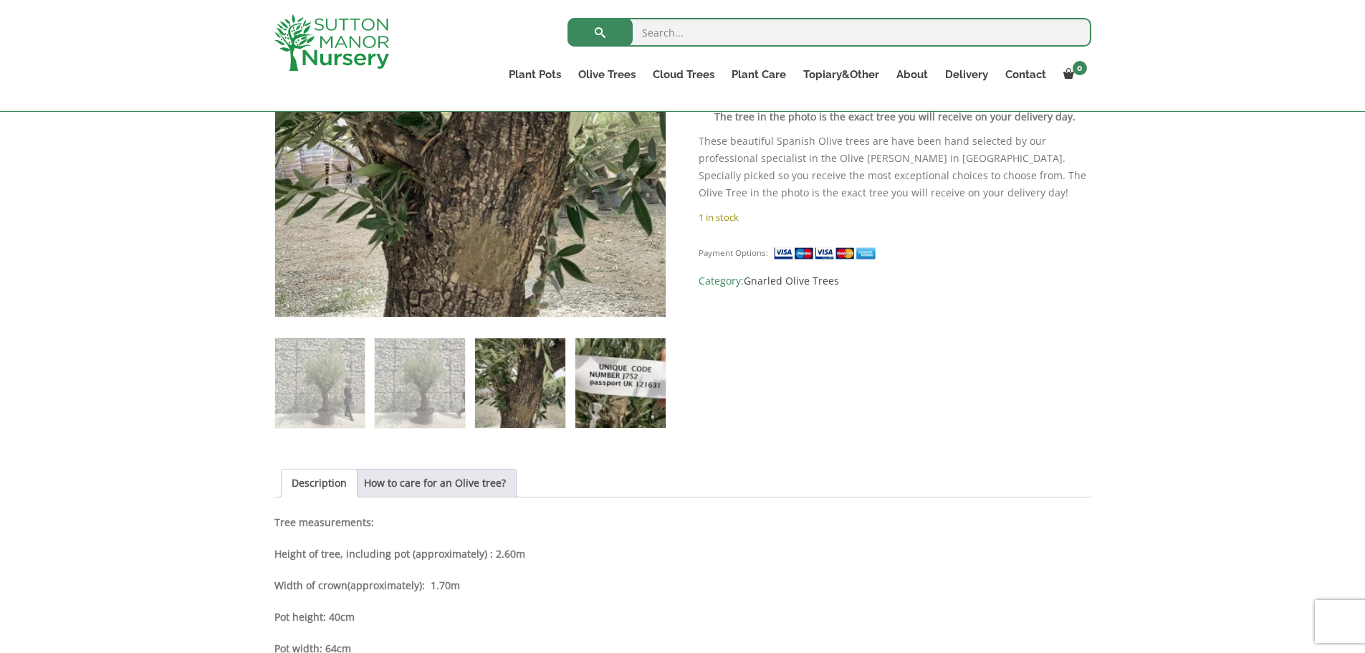
click at [602, 379] on img at bounding box center [620, 383] width 90 height 90
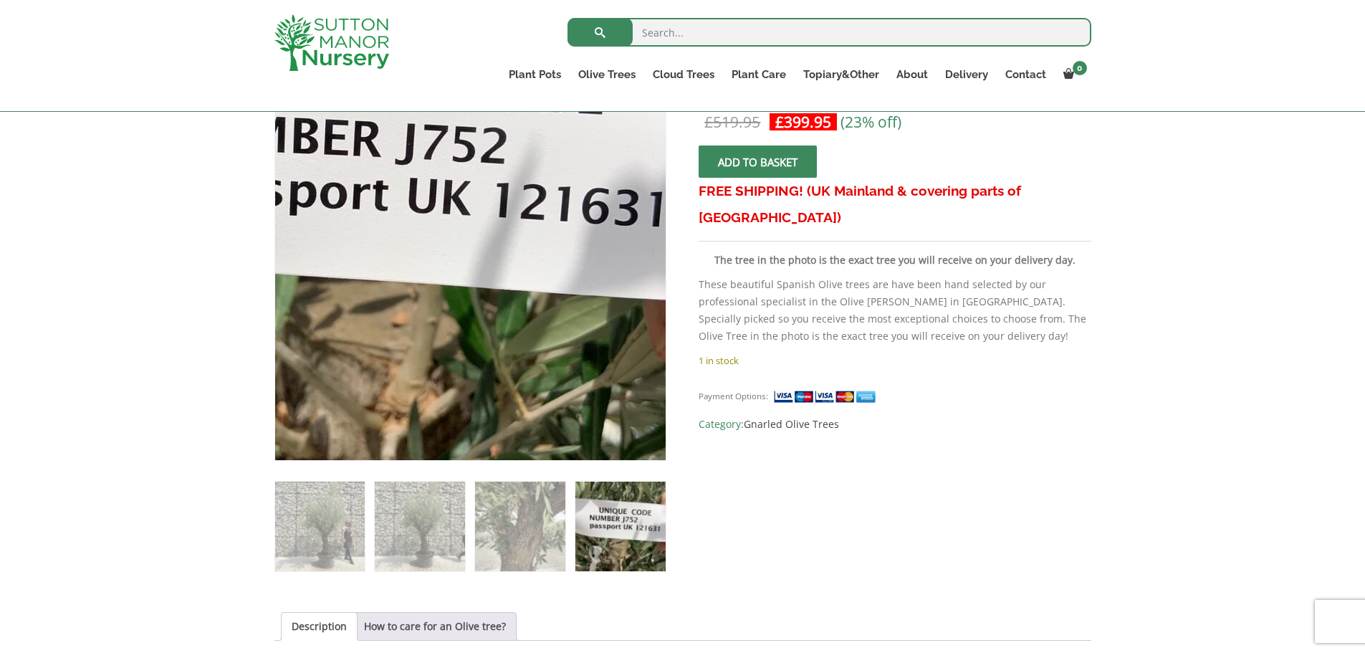
scroll to position [118, 0]
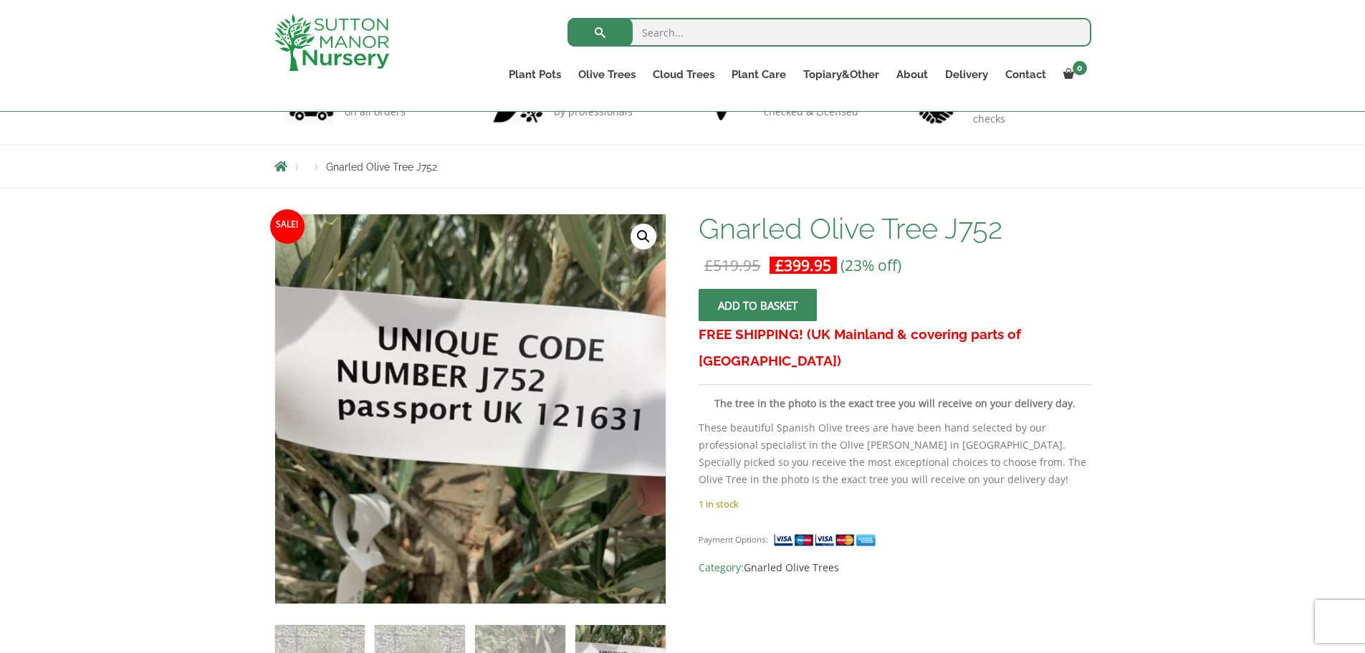
click at [983, 519] on div "Payment Options: Category: Gnarled Olive Trees" at bounding box center [895, 547] width 392 height 57
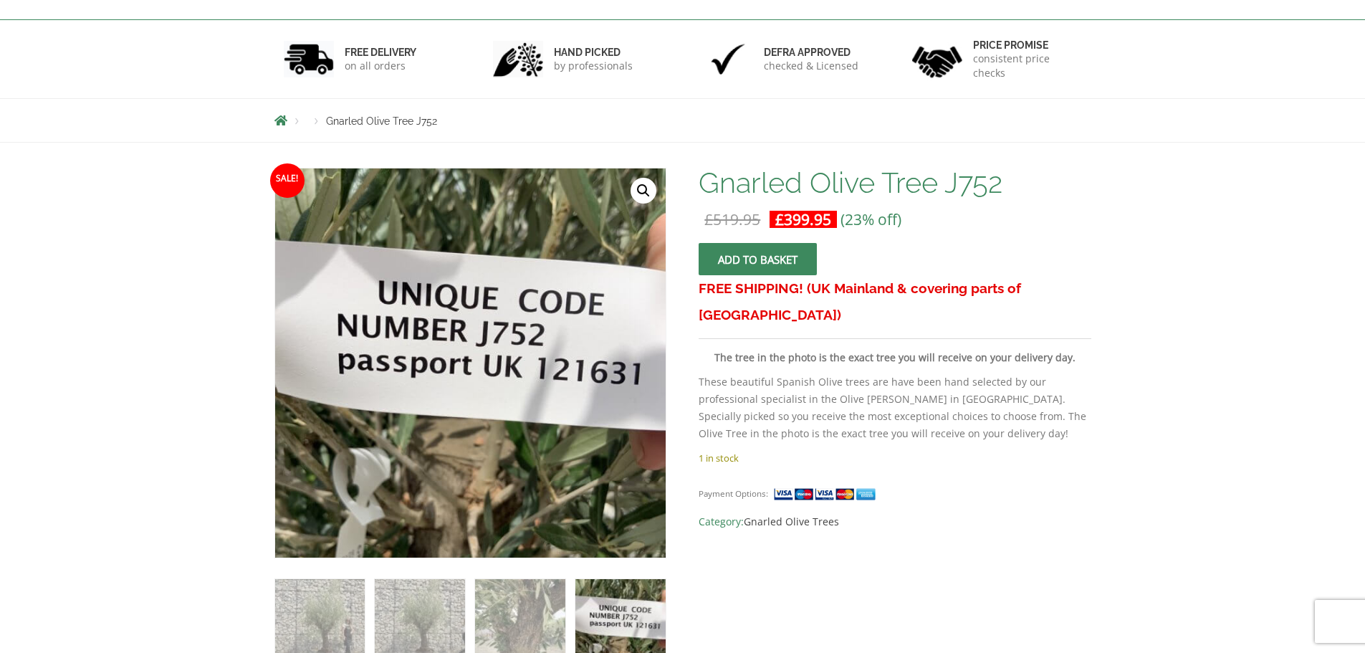
scroll to position [0, 0]
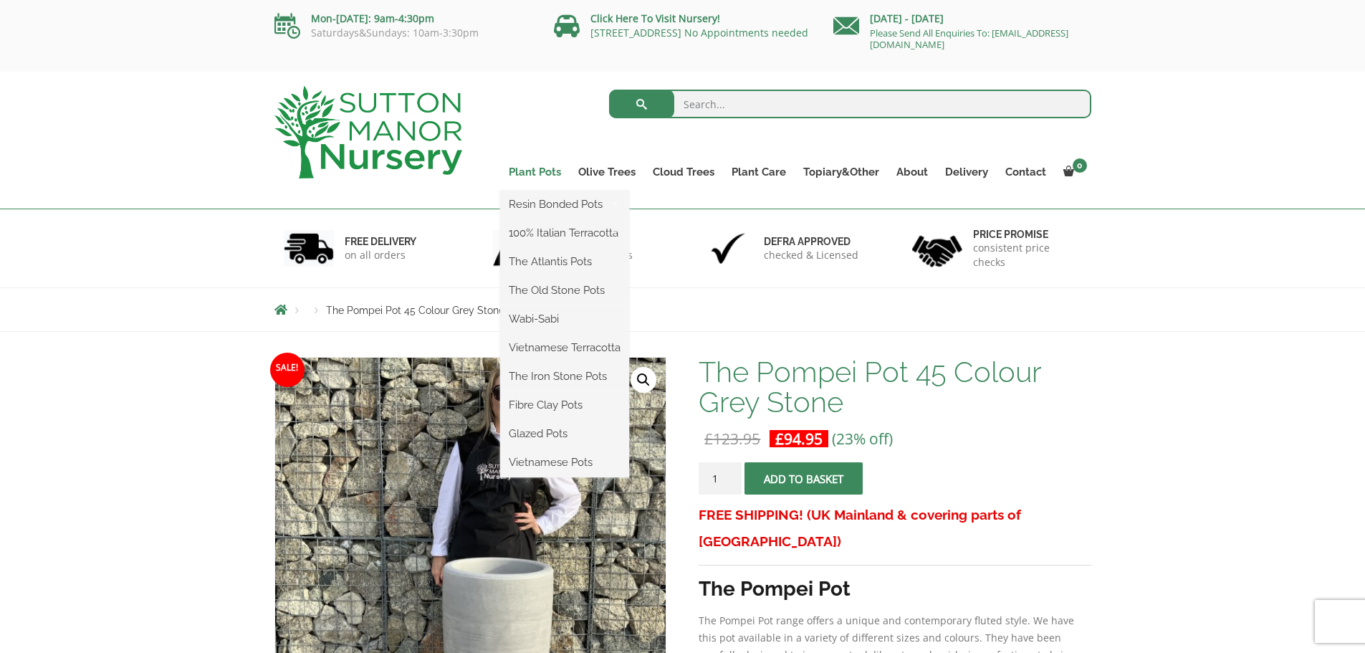
click at [534, 172] on link "Plant Pots" at bounding box center [535, 172] width 70 height 20
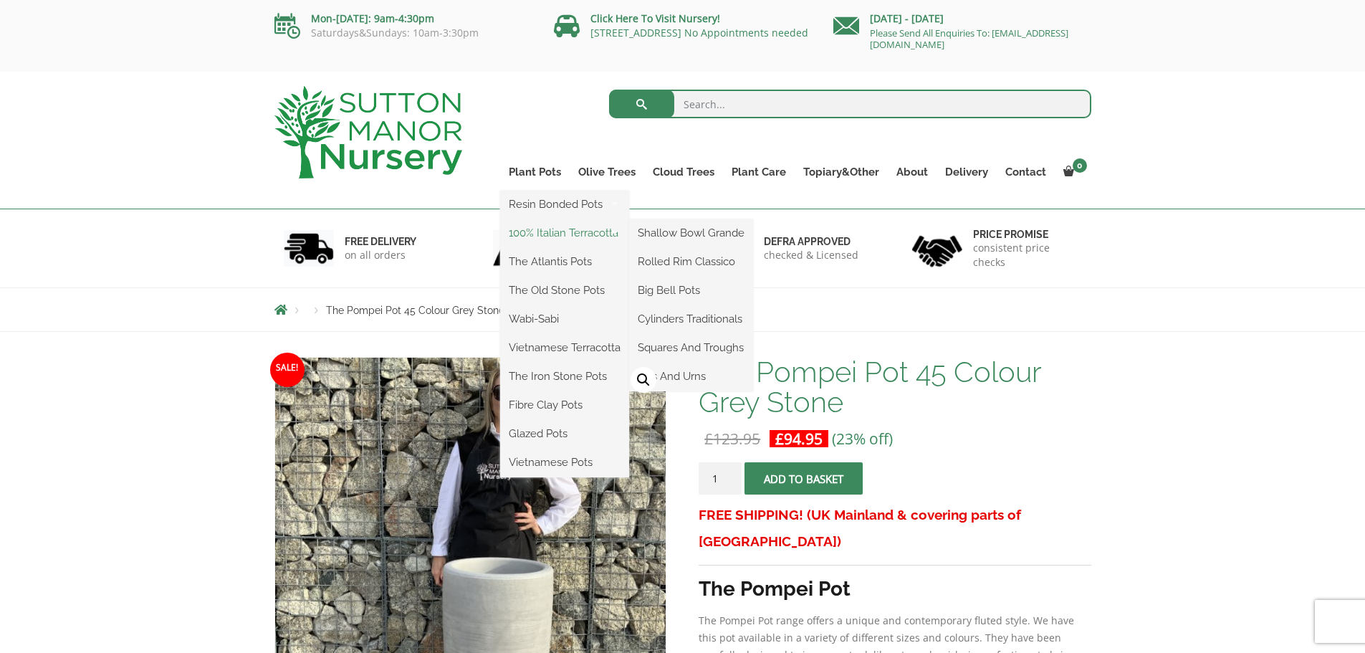
click at [550, 234] on link "100% Italian Terracotta" at bounding box center [564, 232] width 129 height 21
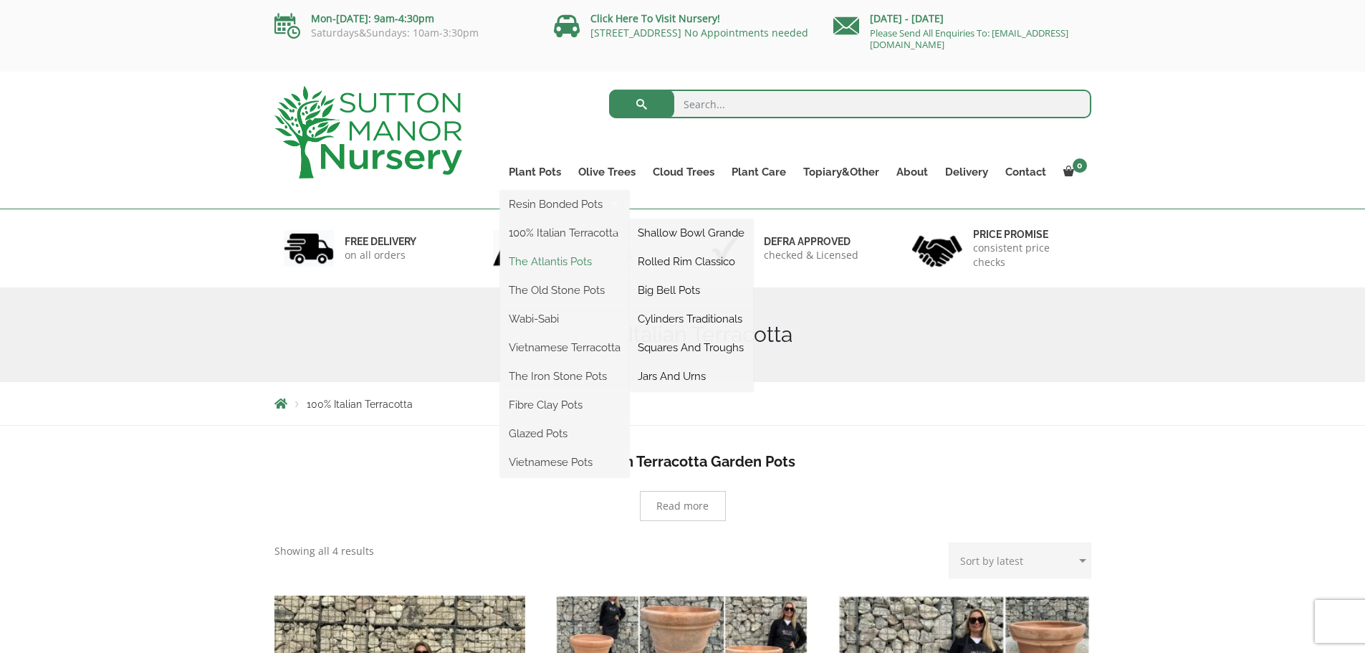
click at [552, 260] on link "The Atlantis Pots" at bounding box center [564, 261] width 129 height 21
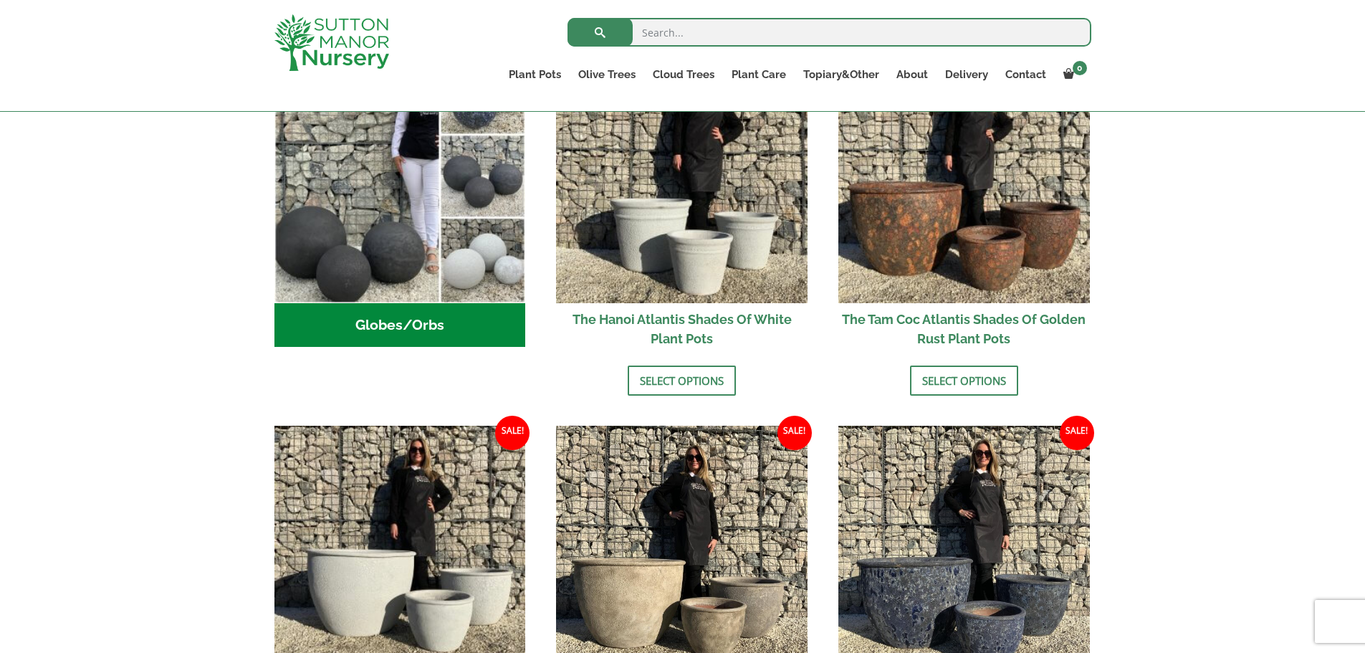
scroll to position [762, 0]
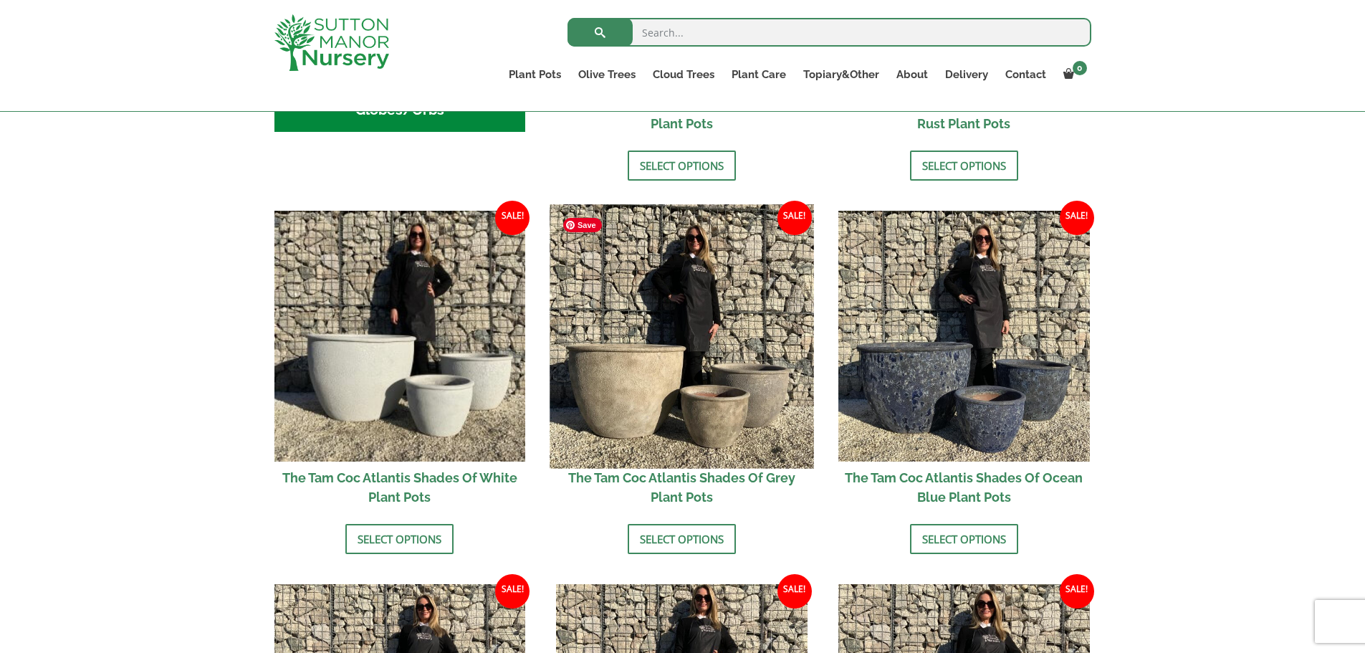
click at [689, 340] on img at bounding box center [682, 336] width 264 height 264
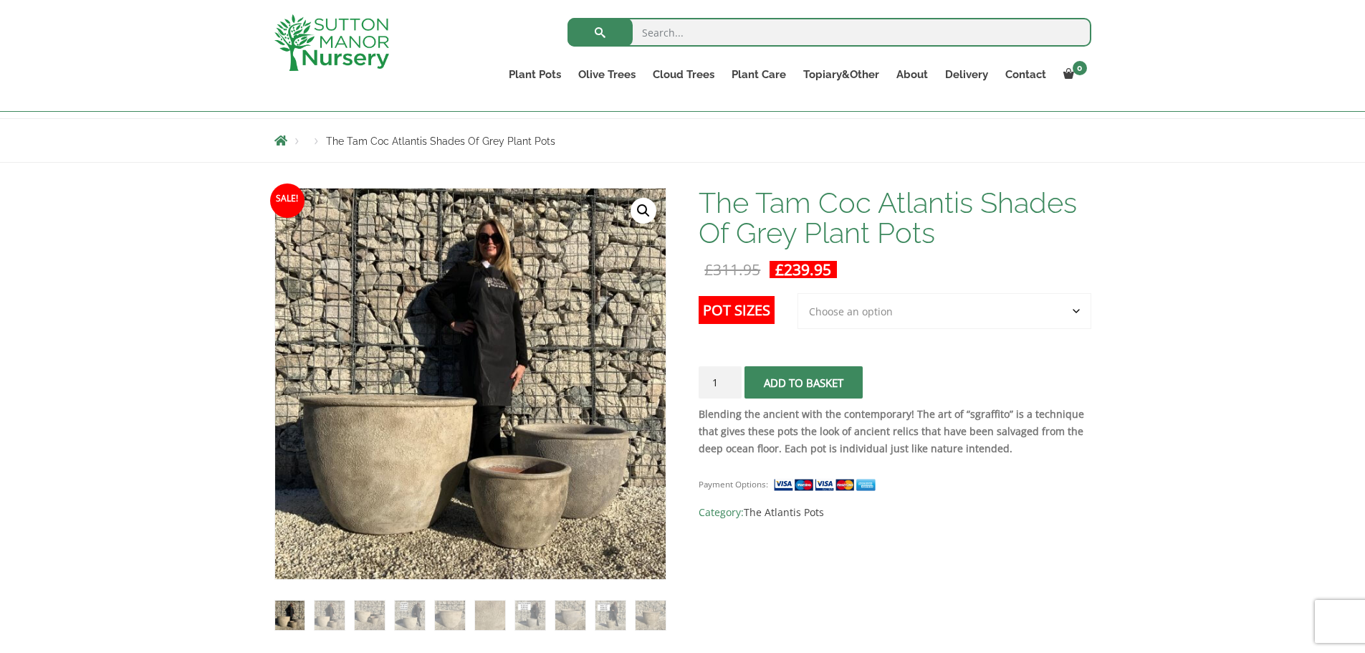
scroll to position [189, 0]
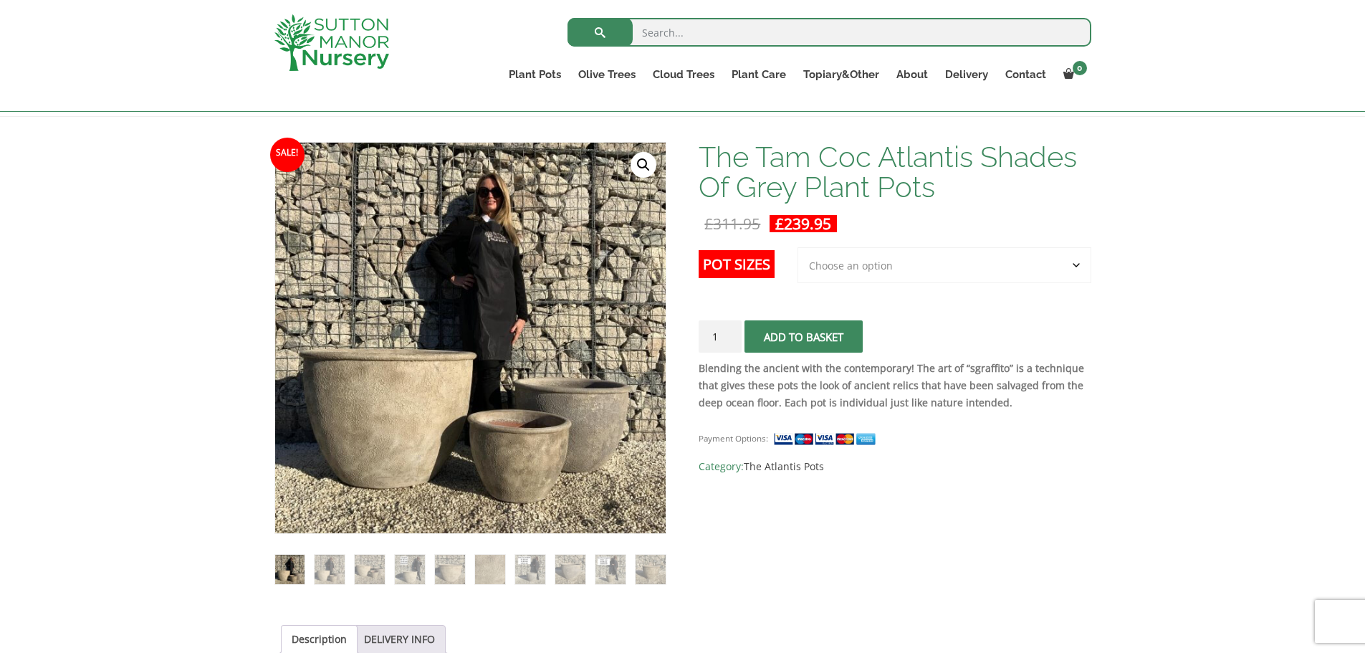
click at [864, 277] on select "Choose an option 3rd to Largest Pot In The Picture" at bounding box center [944, 265] width 294 height 36
select select "3rd to Largest Pot In The Picture"
click at [798, 247] on select "Choose an option 3rd to Largest Pot In The Picture" at bounding box center [944, 265] width 294 height 36
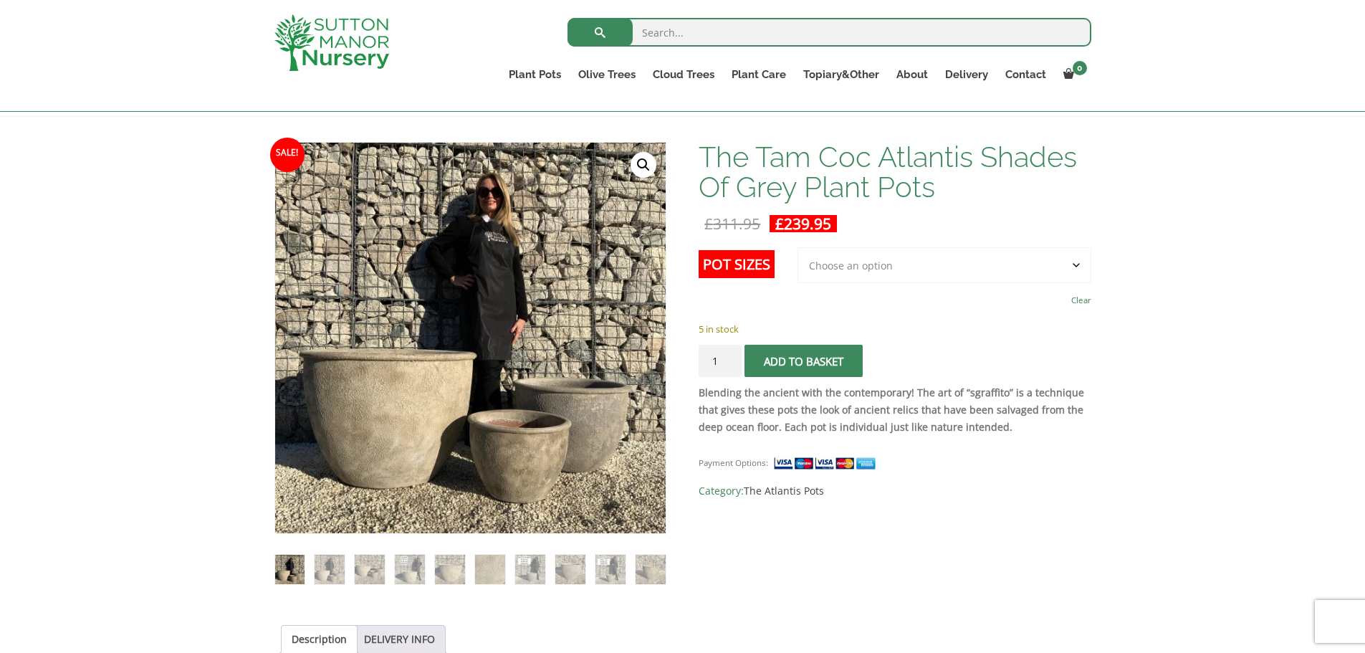
click at [818, 258] on select "Choose an option 3rd to Largest Pot In The Picture" at bounding box center [944, 265] width 294 height 36
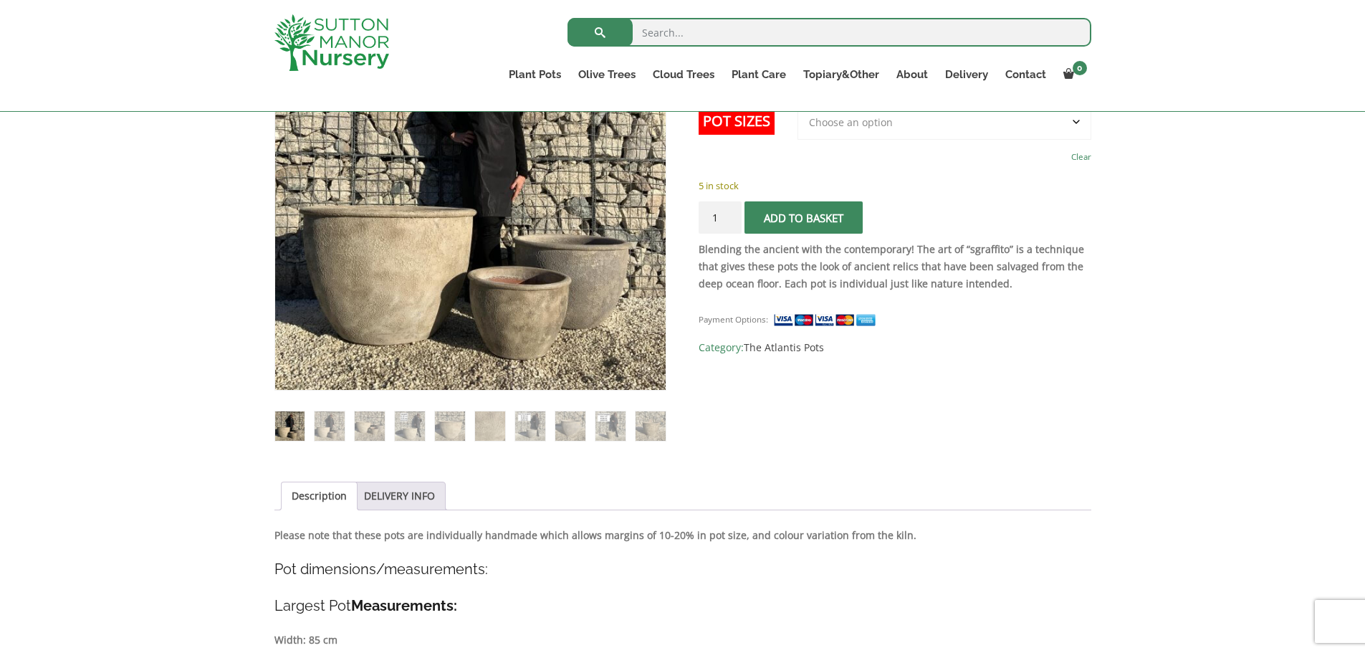
scroll to position [404, 0]
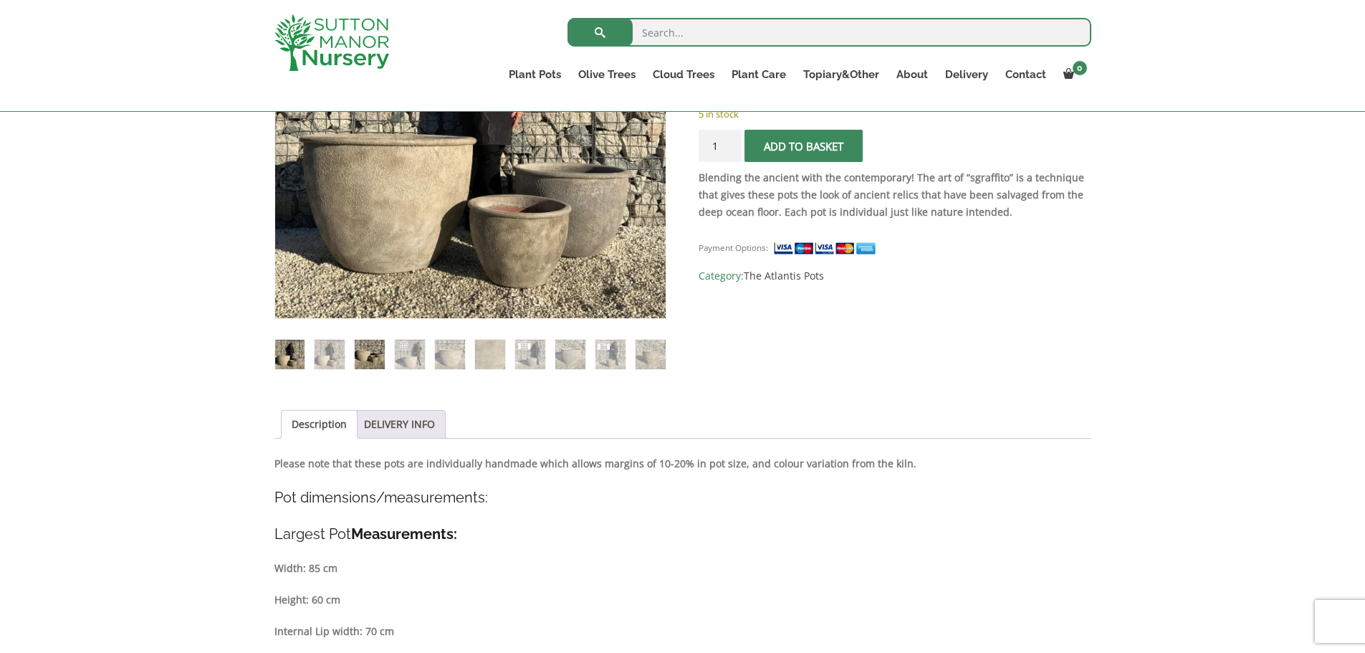
click at [373, 353] on img at bounding box center [369, 354] width 29 height 29
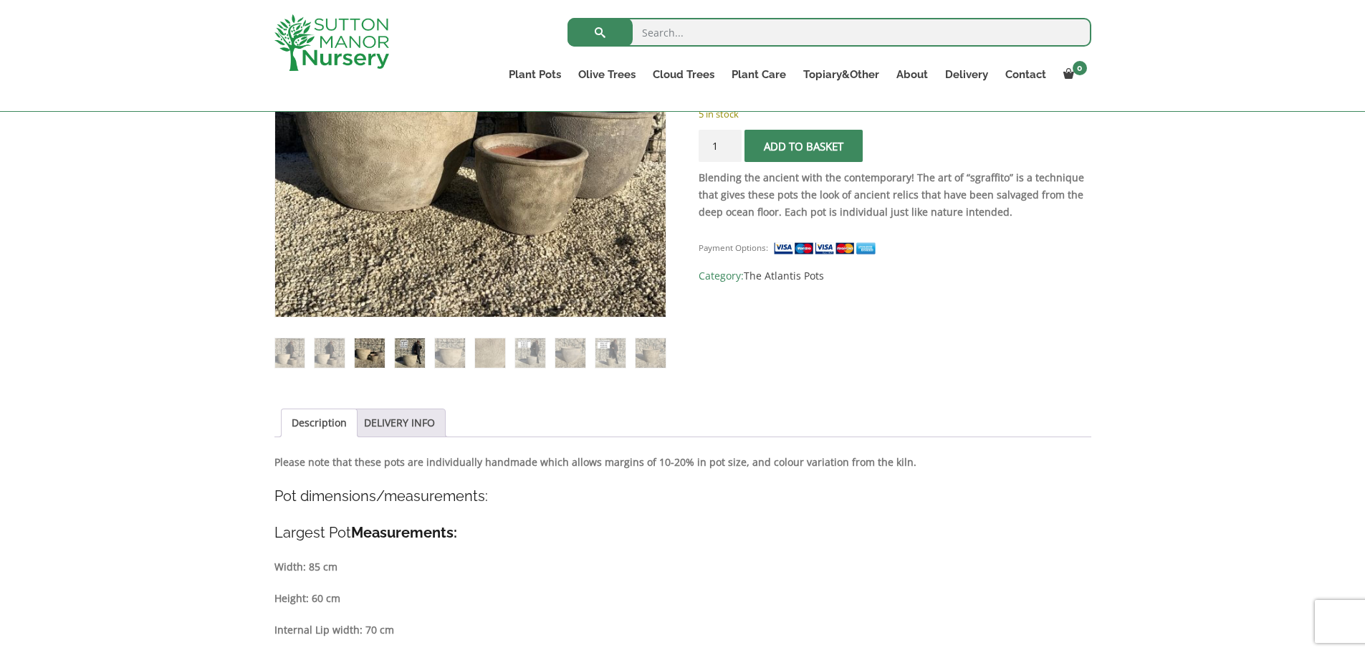
click at [421, 359] on img at bounding box center [409, 352] width 29 height 29
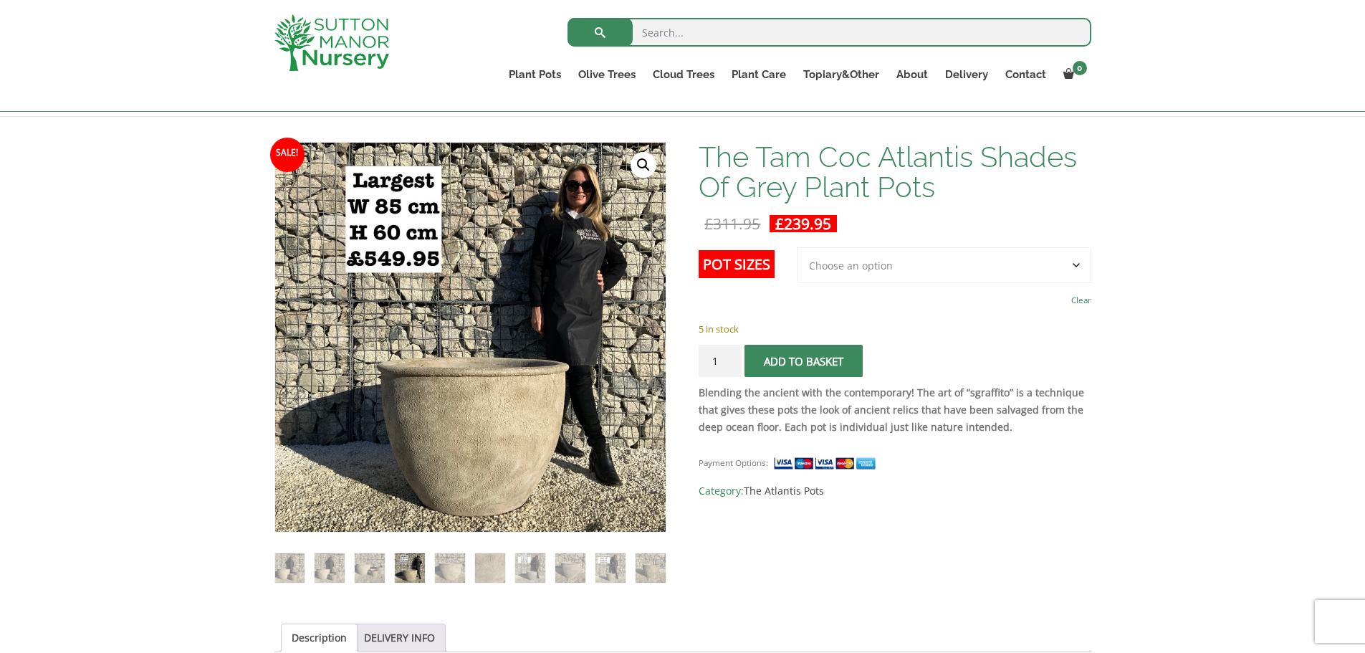
scroll to position [118, 0]
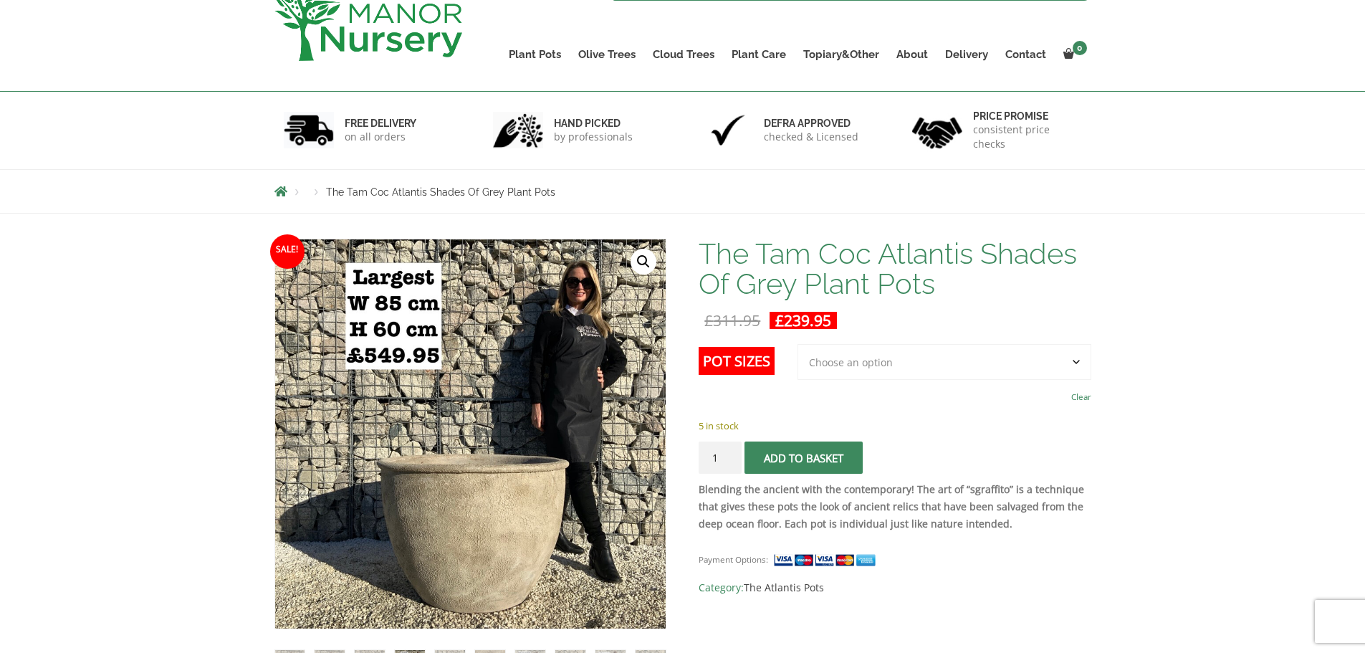
scroll to position [0, 0]
